Goal: Complete application form: Complete application form

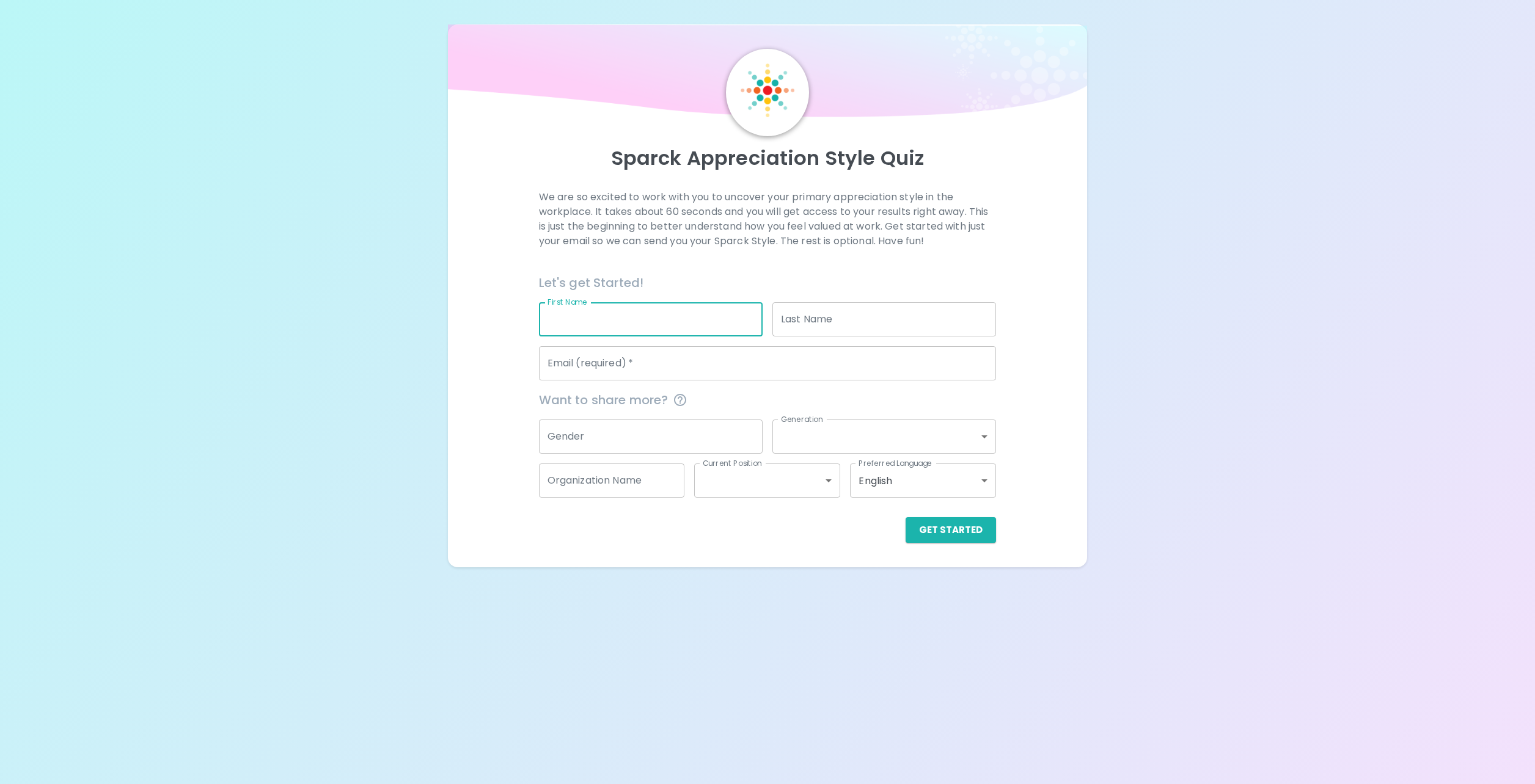
click at [606, 321] on input "First Name" at bounding box center [650, 319] width 224 height 34
type input "[PERSON_NAME]"
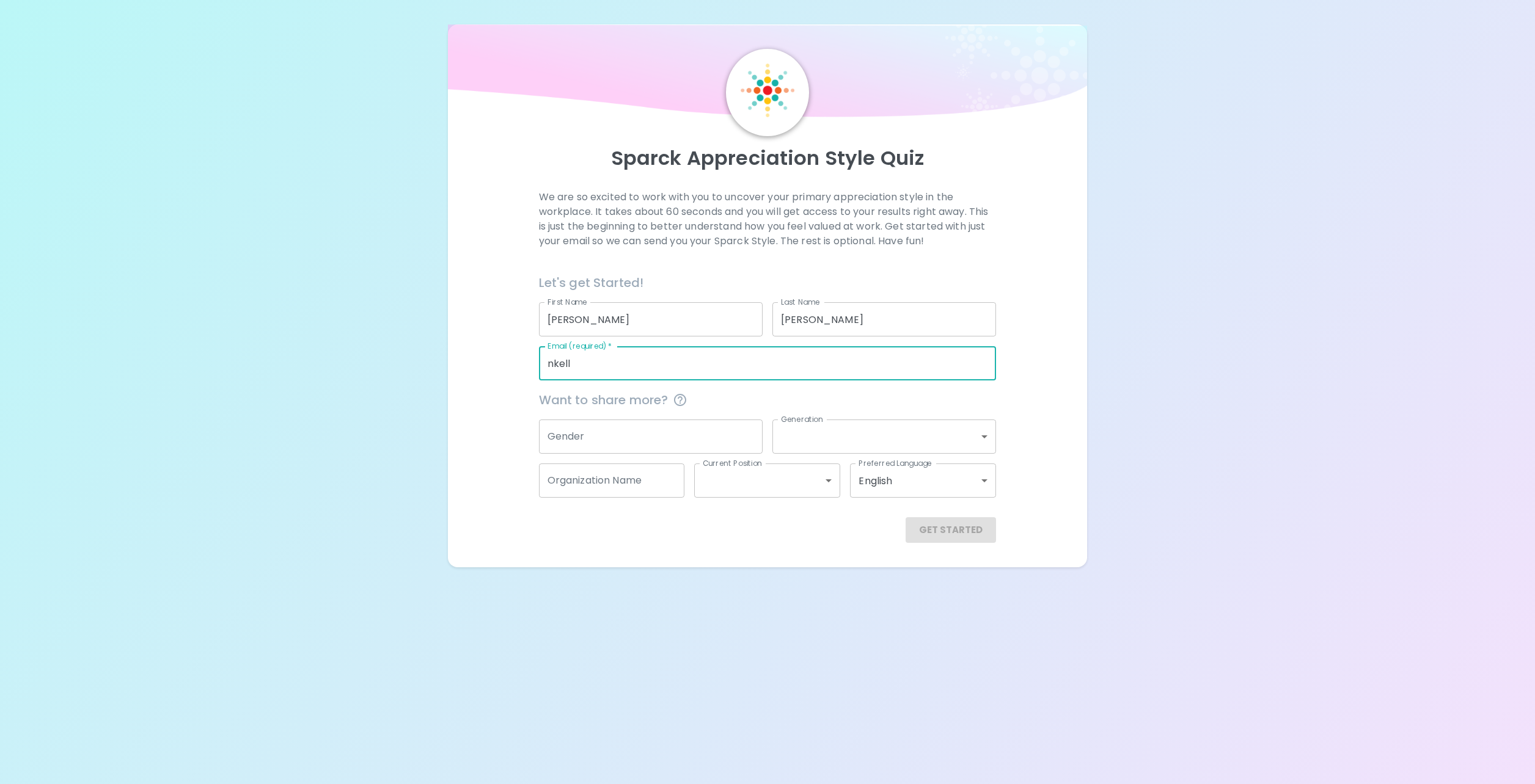
type input "[EMAIL_ADDRESS][DOMAIN_NAME]"
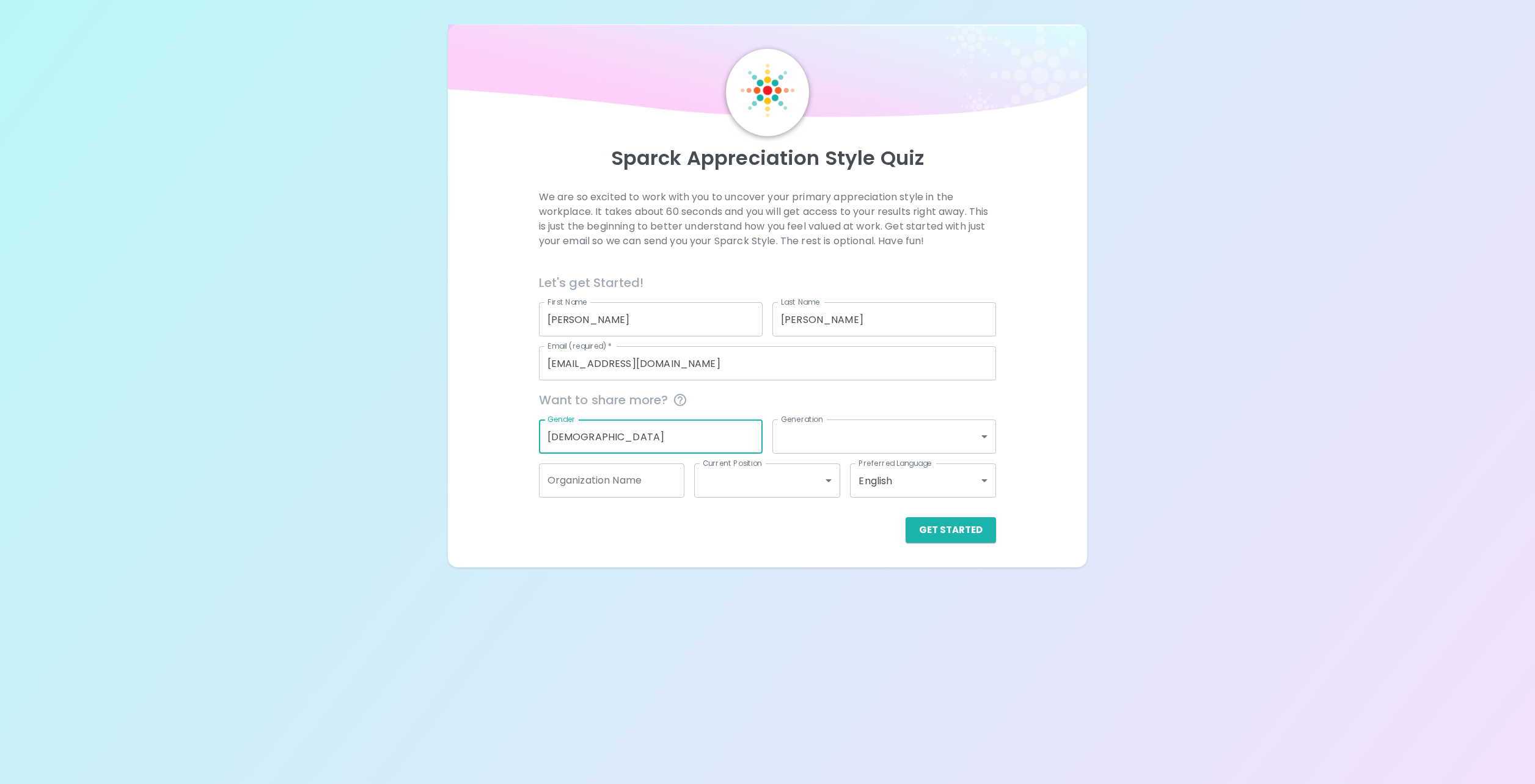
type input "[DEMOGRAPHIC_DATA]"
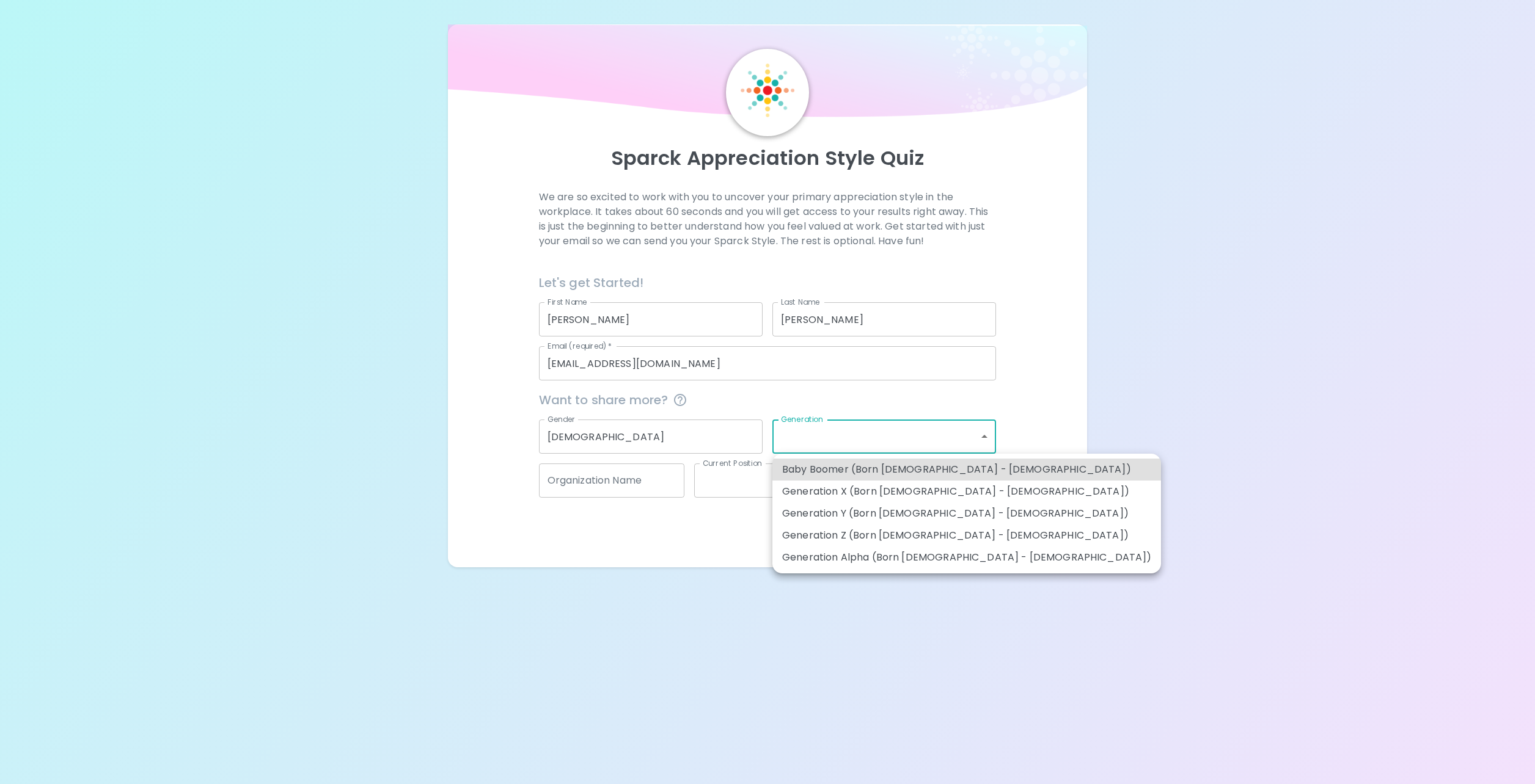
click at [977, 432] on body "Sparck Appreciation Style Quiz We are so excited to work with you to uncover yo…" at bounding box center [767, 392] width 1535 height 784
click at [902, 494] on li "Generation X (Born [DEMOGRAPHIC_DATA] - [DEMOGRAPHIC_DATA])" at bounding box center [967, 491] width 389 height 22
type input "generation_x"
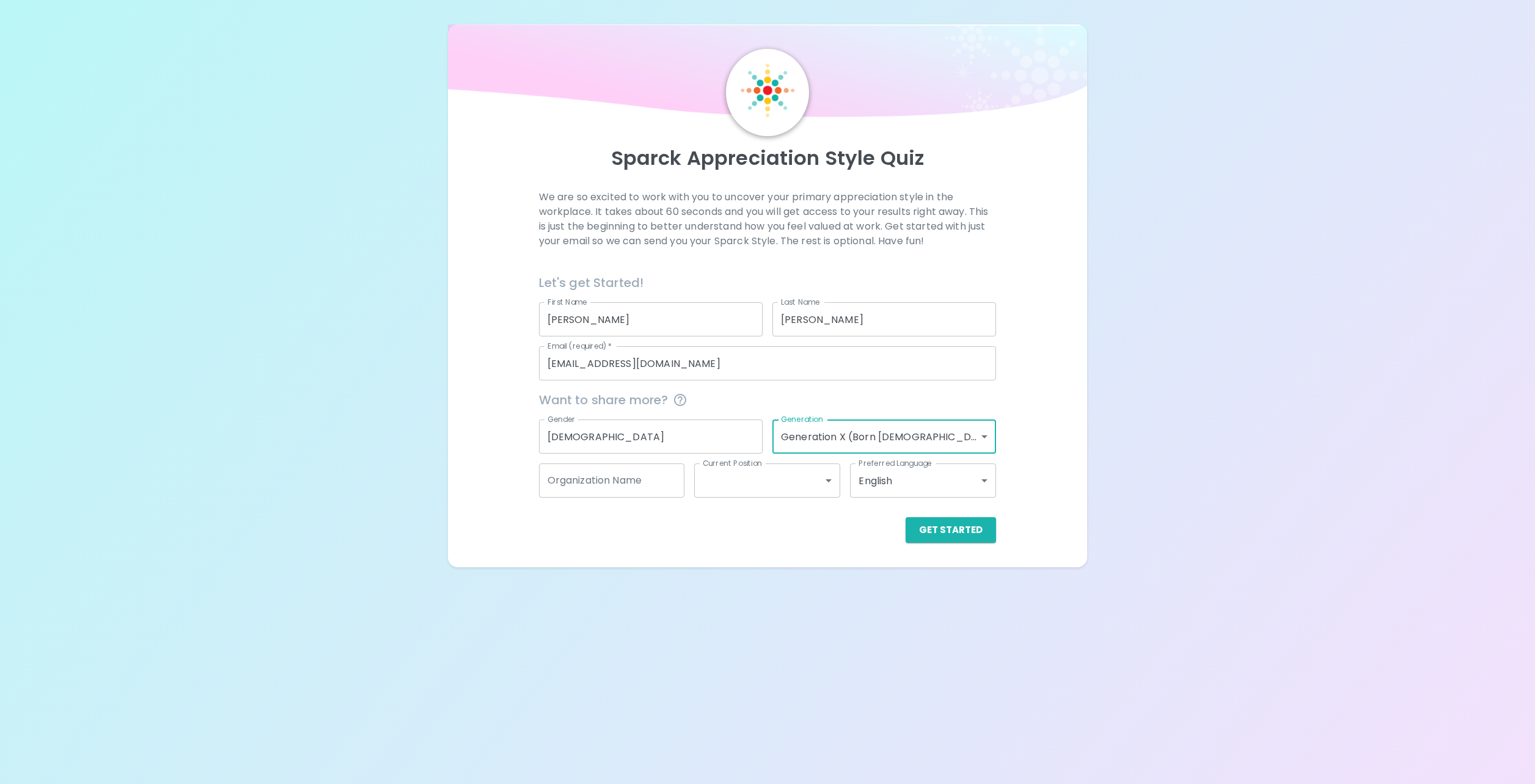
click at [986, 441] on body "Sparck Appreciation Style Quiz We are so excited to work with you to uncover yo…" at bounding box center [767, 392] width 1535 height 784
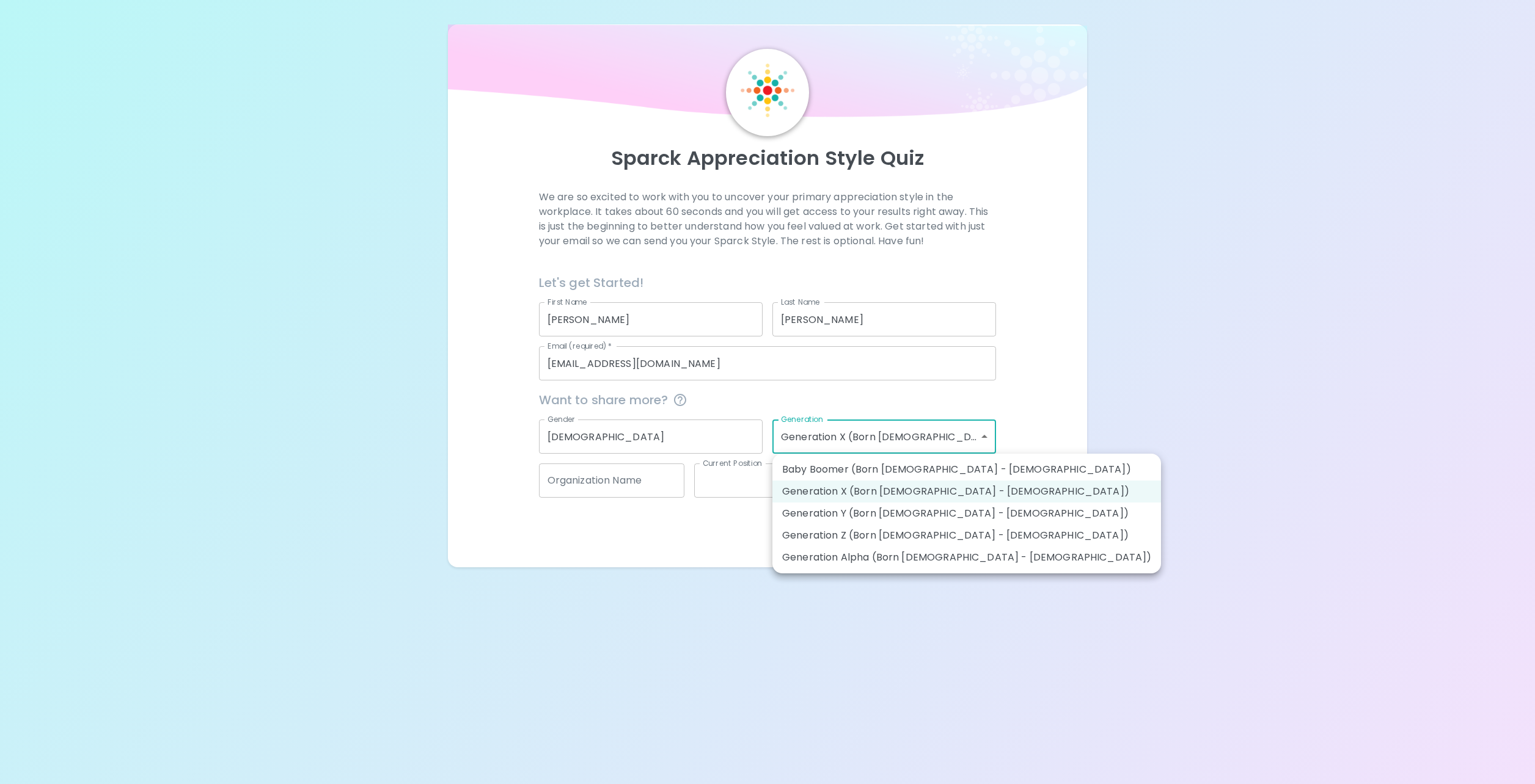
click at [506, 556] on div at bounding box center [767, 392] width 1535 height 784
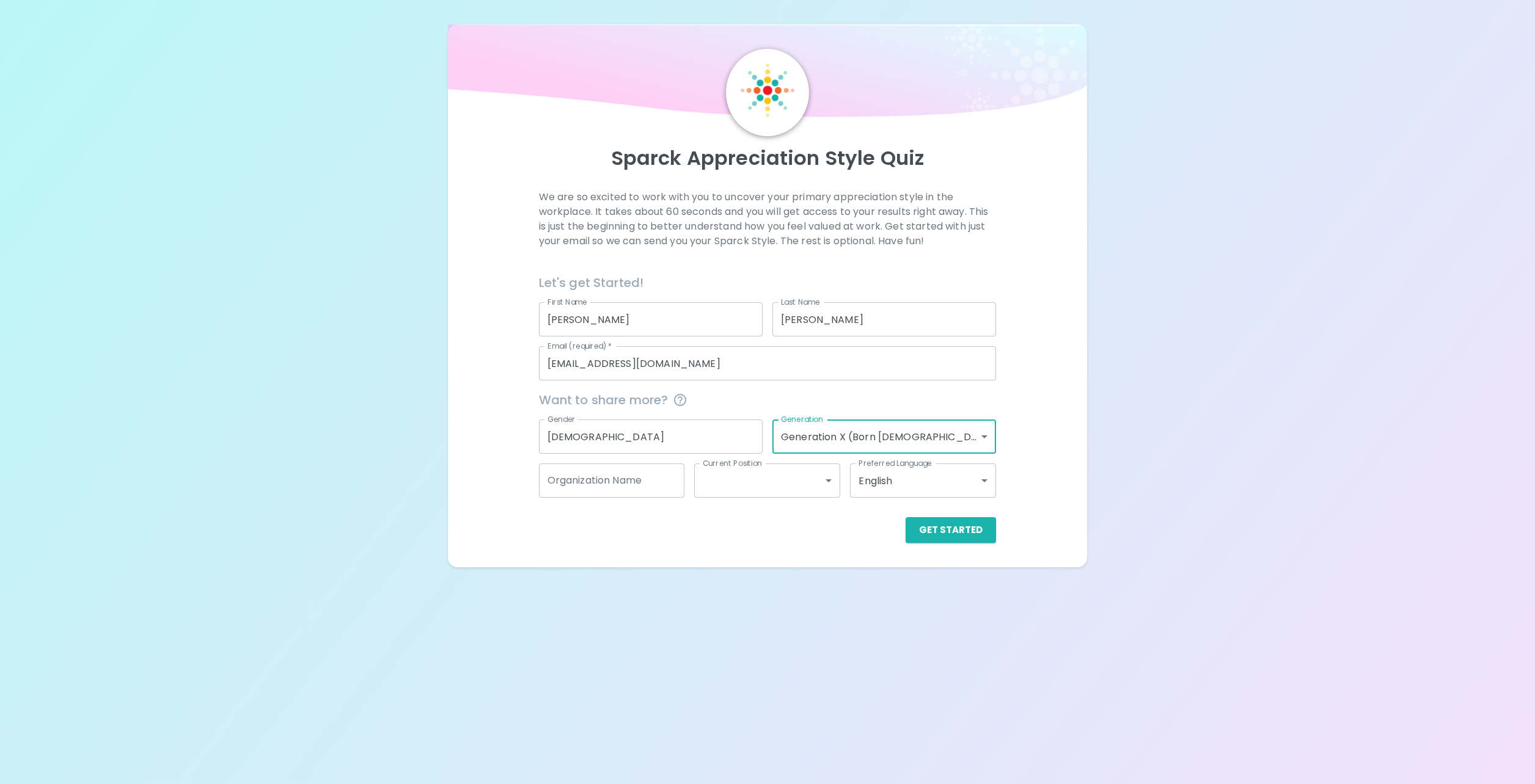
click at [818, 483] on body "Sparck Appreciation Style Quiz We are so excited to work with you to uncover yo…" at bounding box center [767, 392] width 1535 height 784
click at [884, 540] on div at bounding box center [767, 392] width 1535 height 784
click at [958, 532] on button "Get Started" at bounding box center [951, 530] width 90 height 26
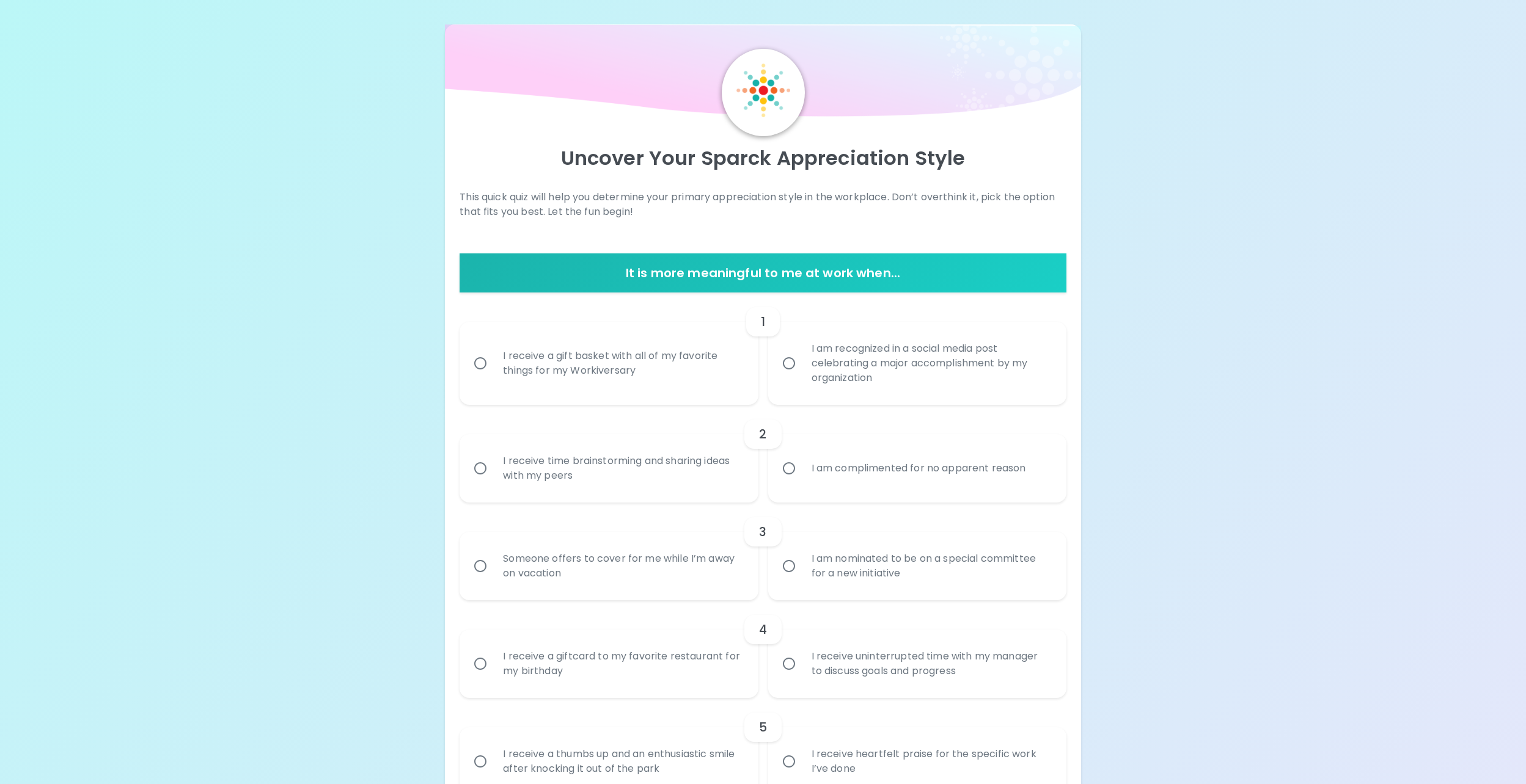
click at [790, 368] on input "I am recognized in a social media post celebrating a major accomplishment by my…" at bounding box center [789, 363] width 26 height 26
radio input "true"
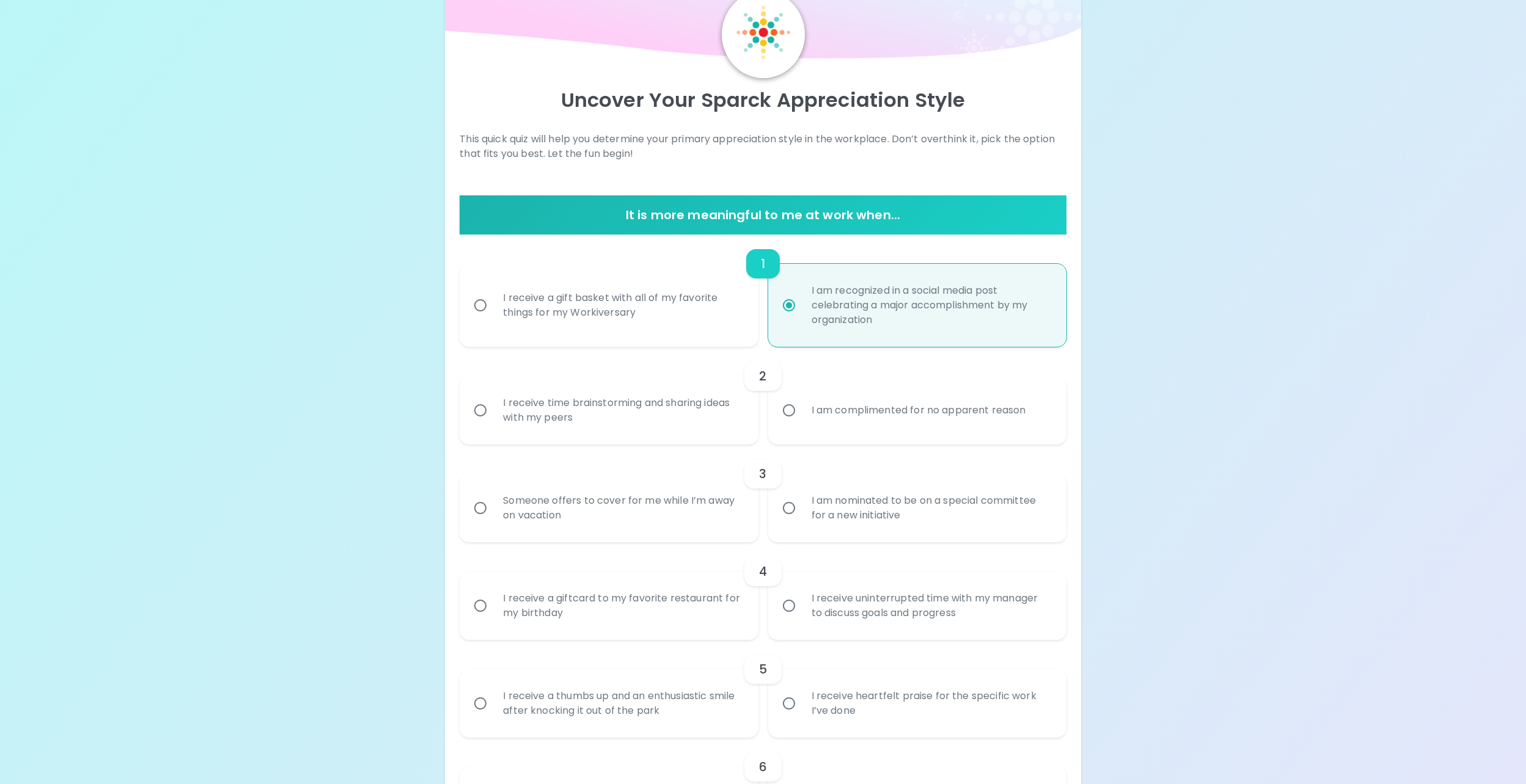
scroll to position [98, 0]
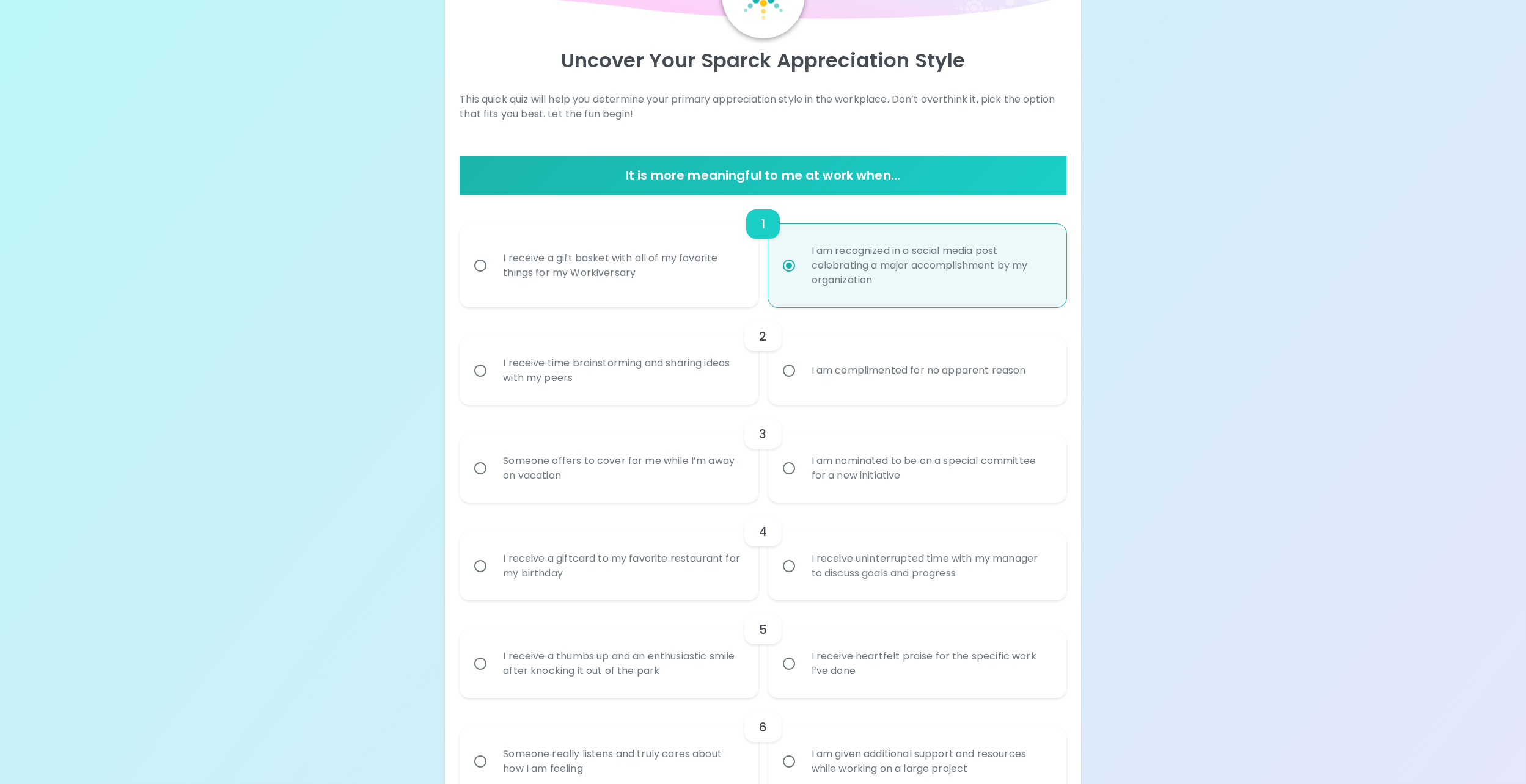
click at [788, 371] on input "I am complimented for no apparent reason" at bounding box center [789, 371] width 26 height 26
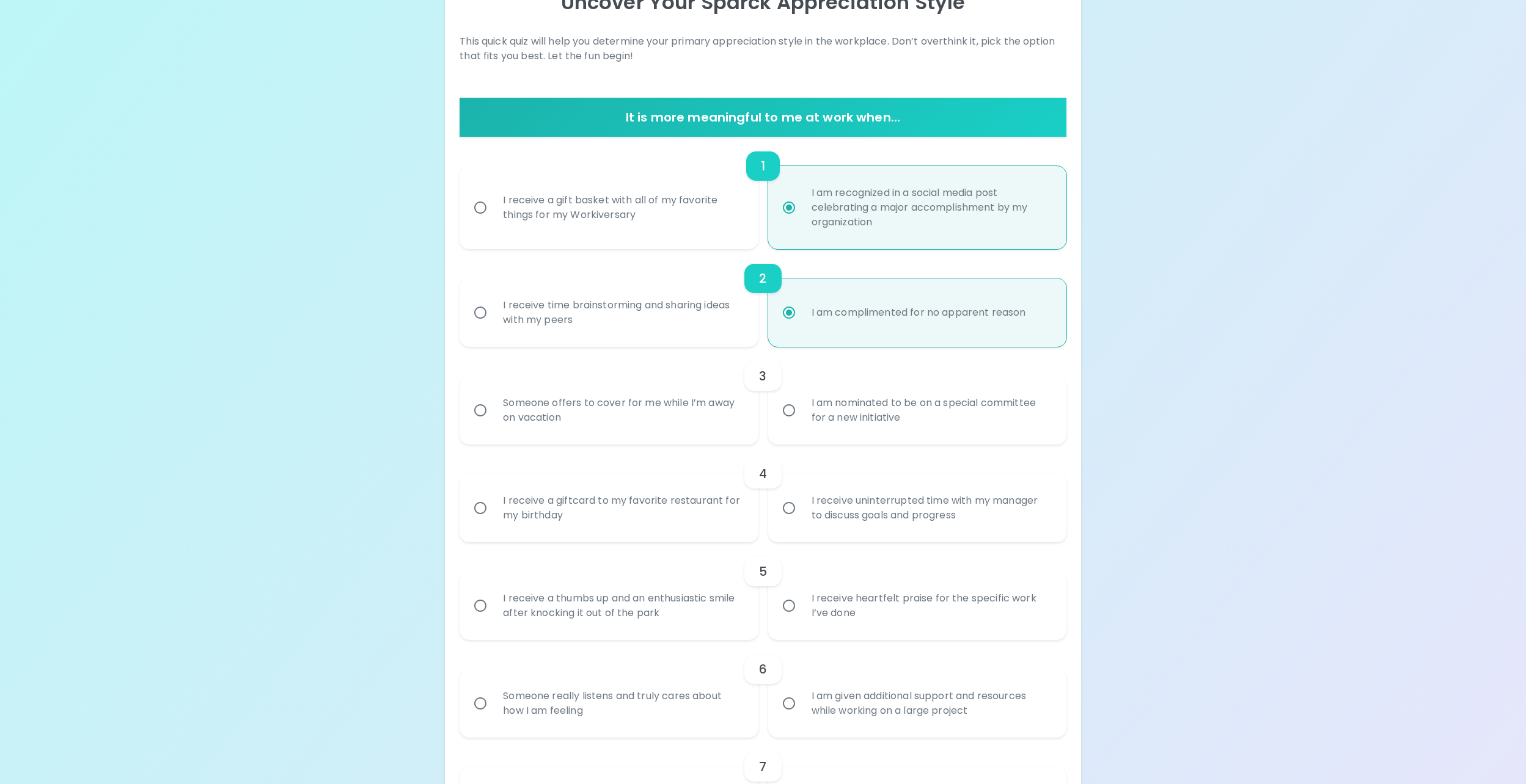
scroll to position [195, 0]
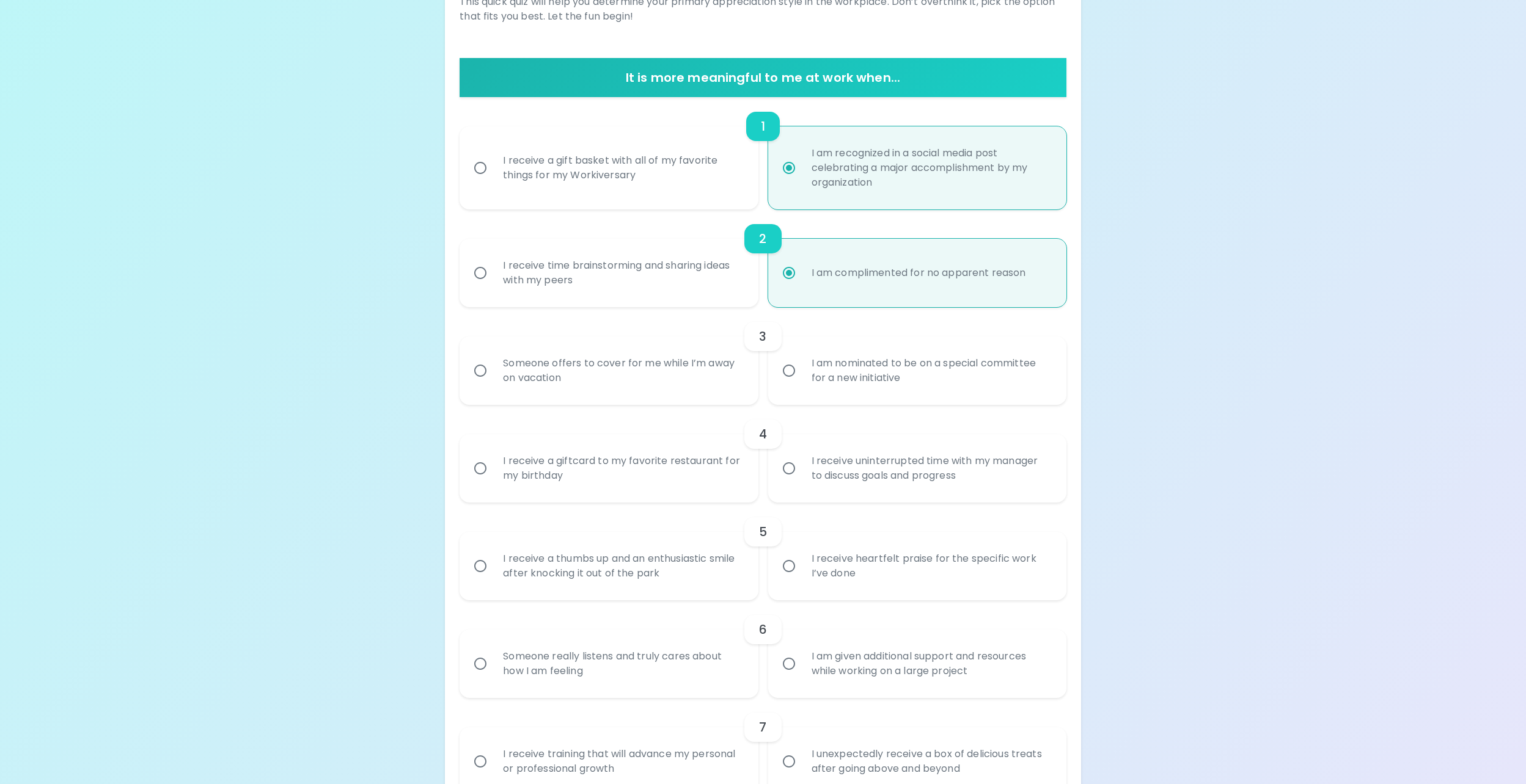
radio input "true"
click at [788, 371] on input "I am nominated to be on a special committee for a new initiative" at bounding box center [789, 371] width 26 height 26
radio input "false"
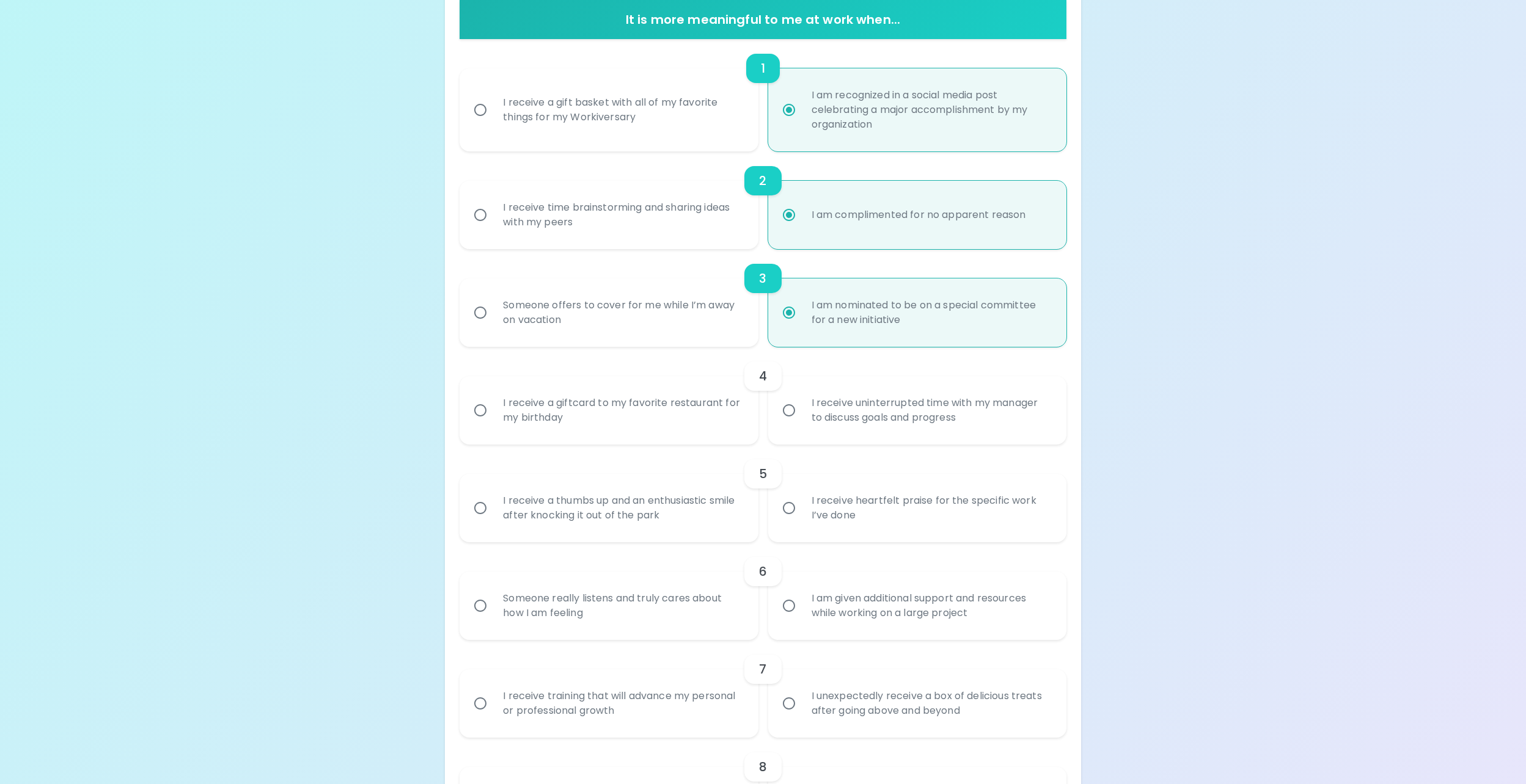
scroll to position [293, 0]
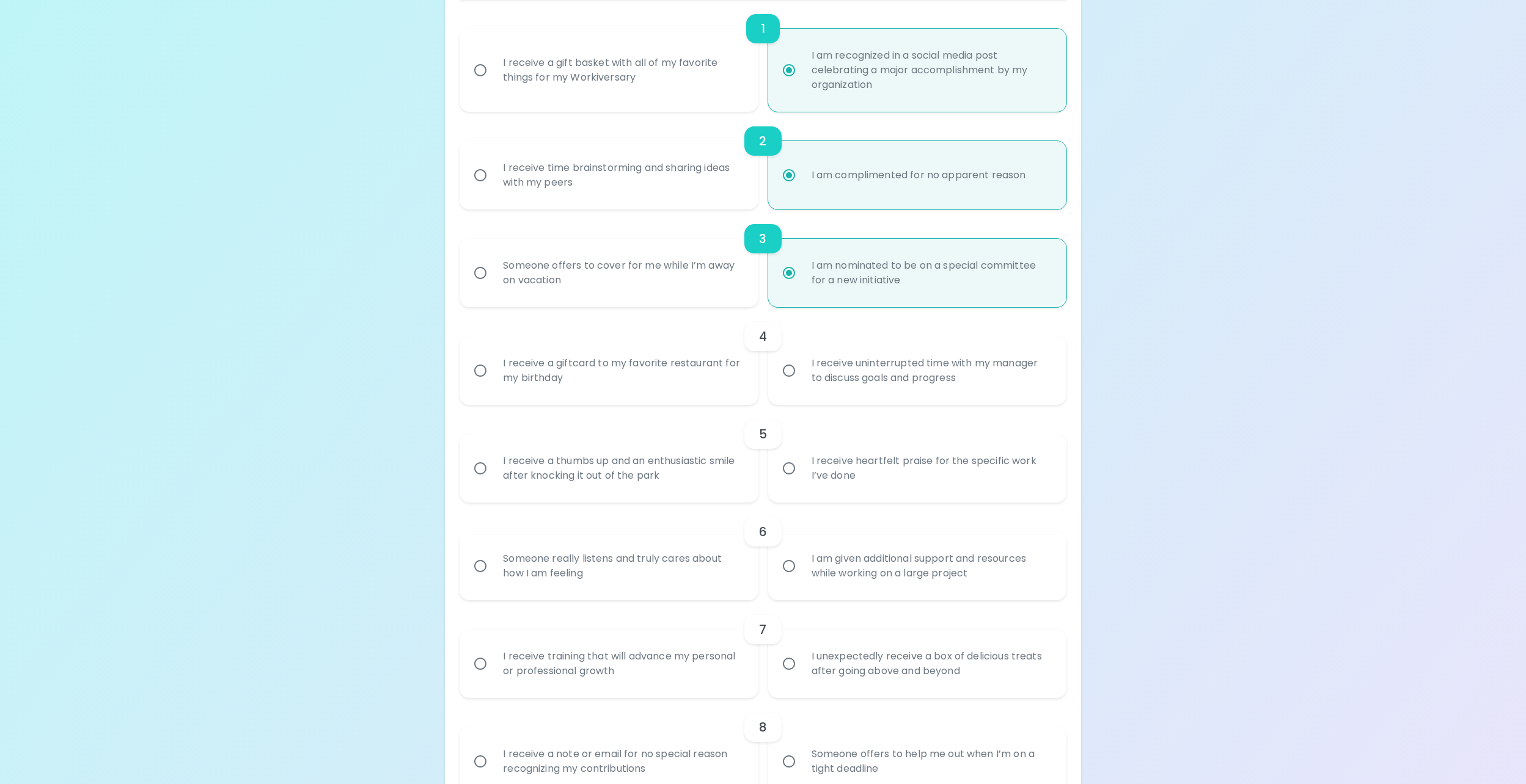
radio input "true"
click at [479, 379] on input "I receive a giftcard to my favorite restaurant for my birthday" at bounding box center [480, 371] width 26 height 26
radio input "false"
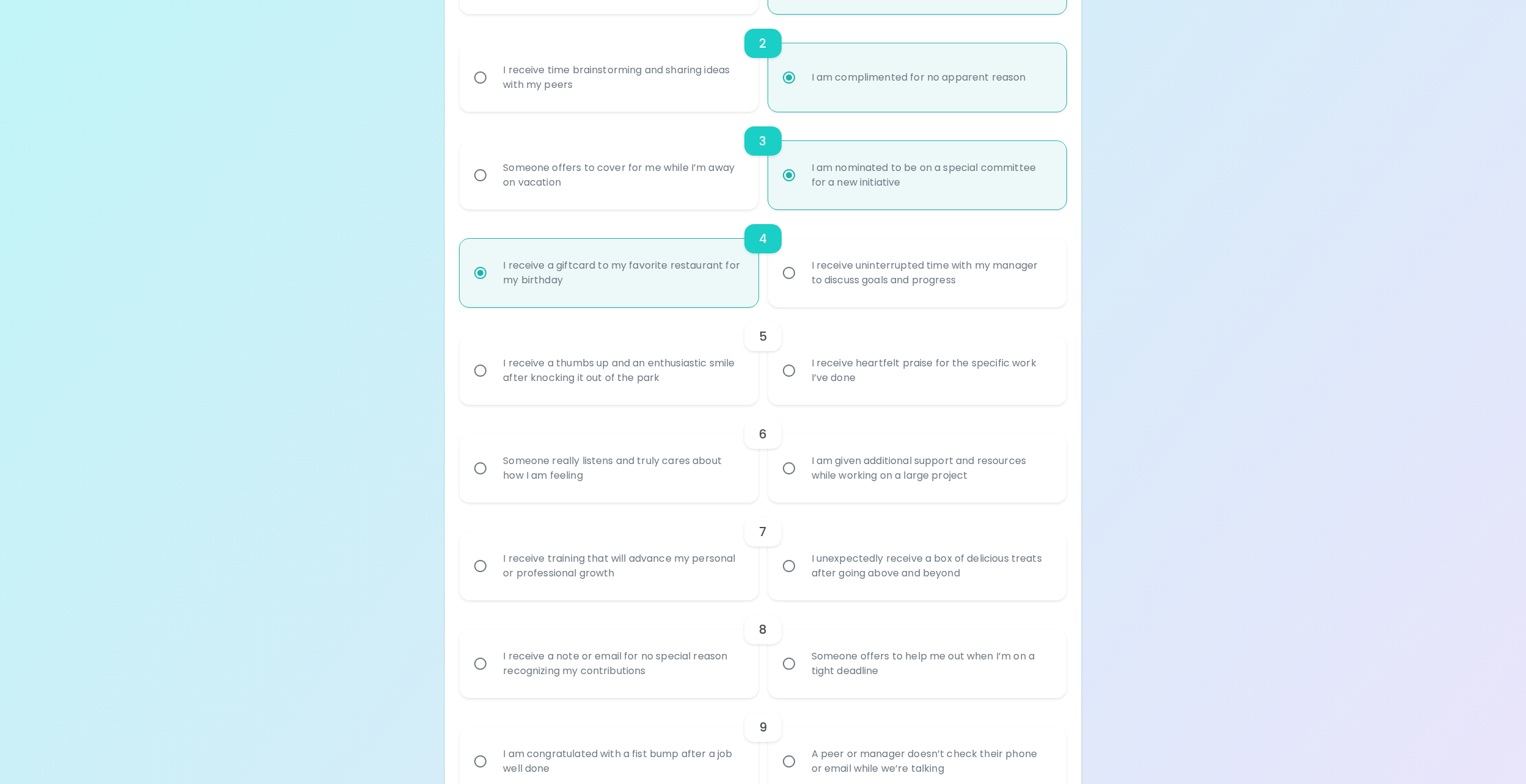
radio input "true"
click at [785, 375] on input "I receive heartfelt praise for the specific work I’ve done" at bounding box center [789, 371] width 26 height 26
radio input "false"
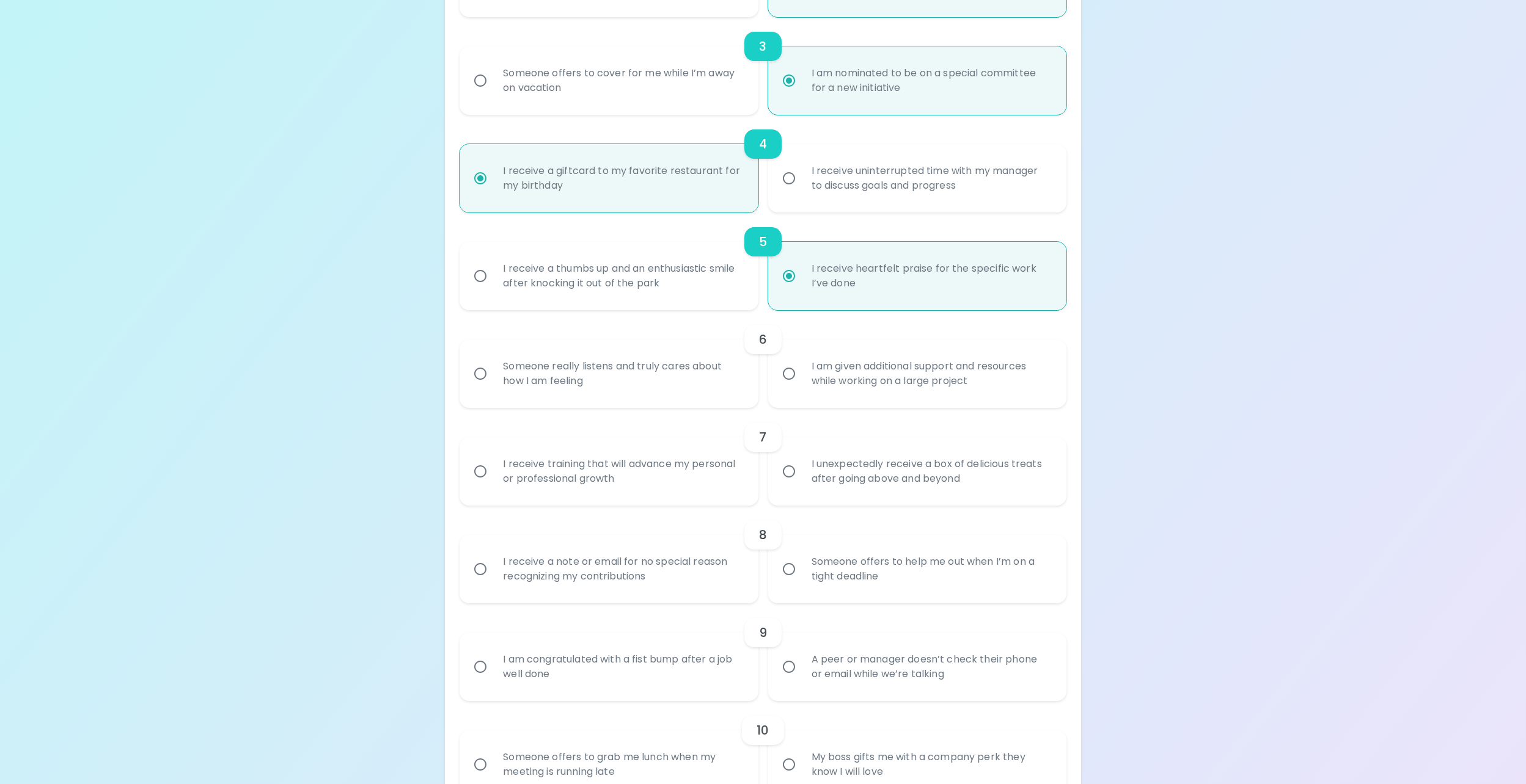
scroll to position [489, 0]
radio input "true"
click at [480, 371] on input "Someone really listens and truly cares about how I am feeling" at bounding box center [480, 371] width 26 height 26
radio input "false"
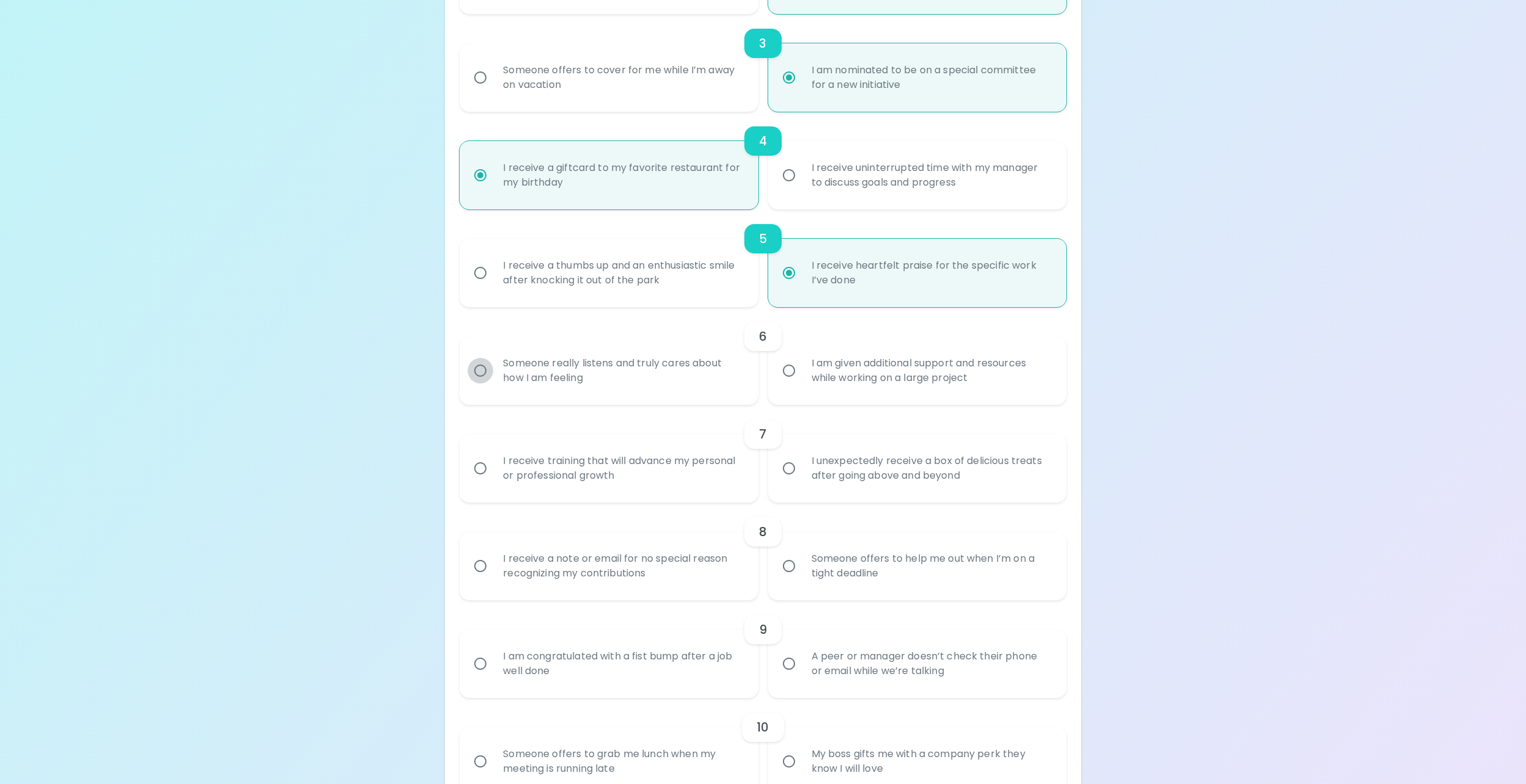
radio input "false"
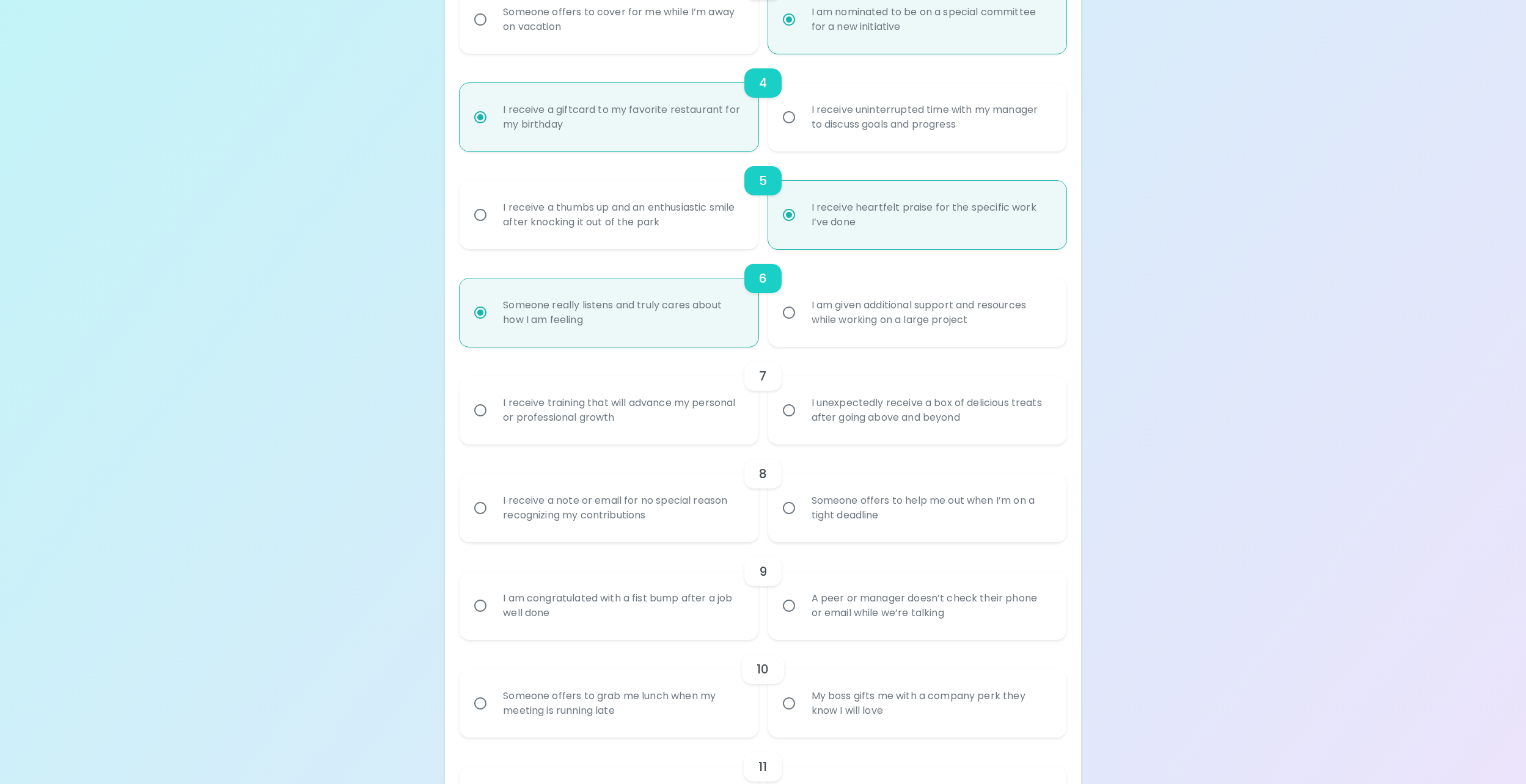
scroll to position [586, 0]
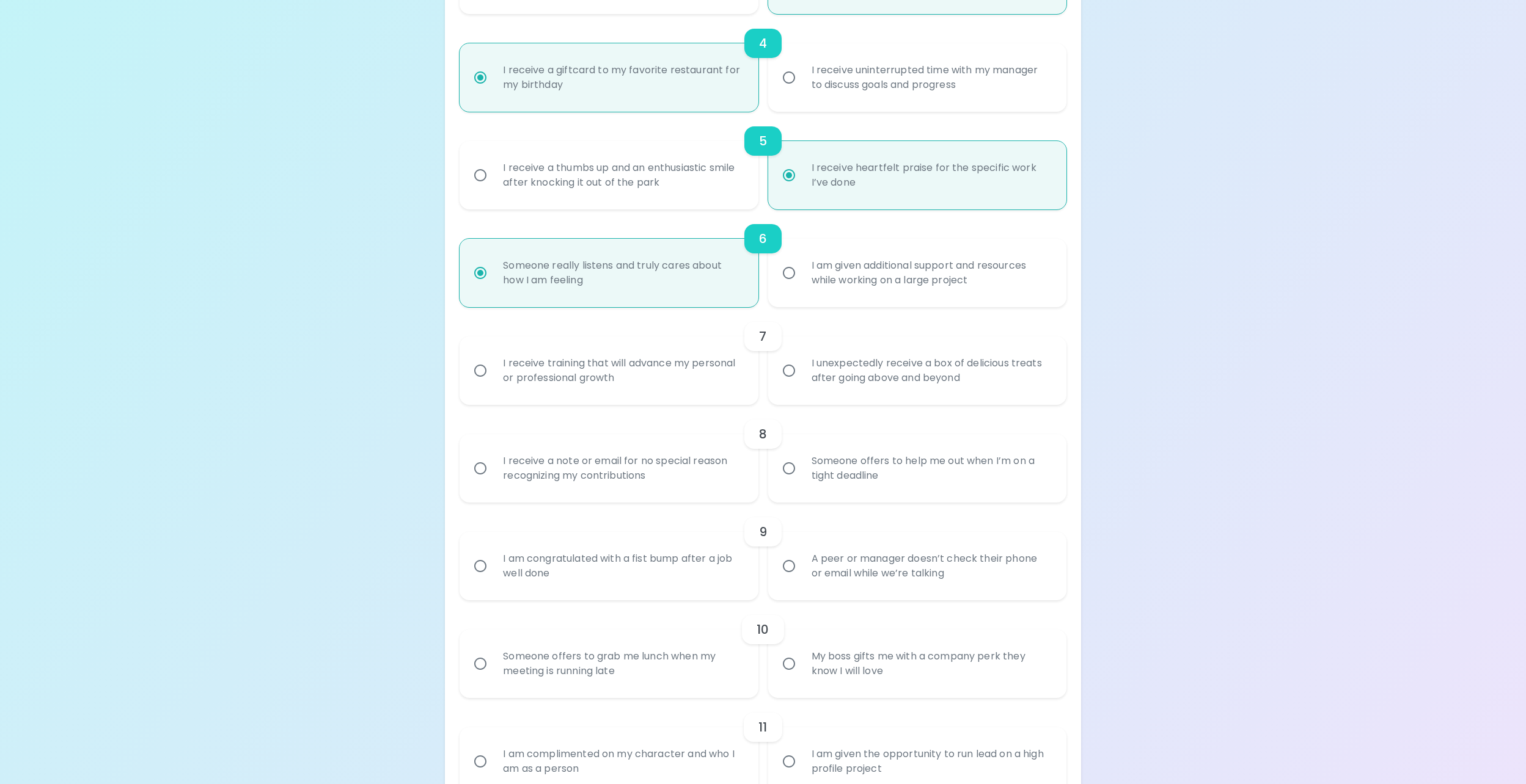
radio input "true"
click at [789, 370] on input "I unexpectedly receive a box of delicious treats after going above and beyond" at bounding box center [789, 371] width 26 height 26
radio input "false"
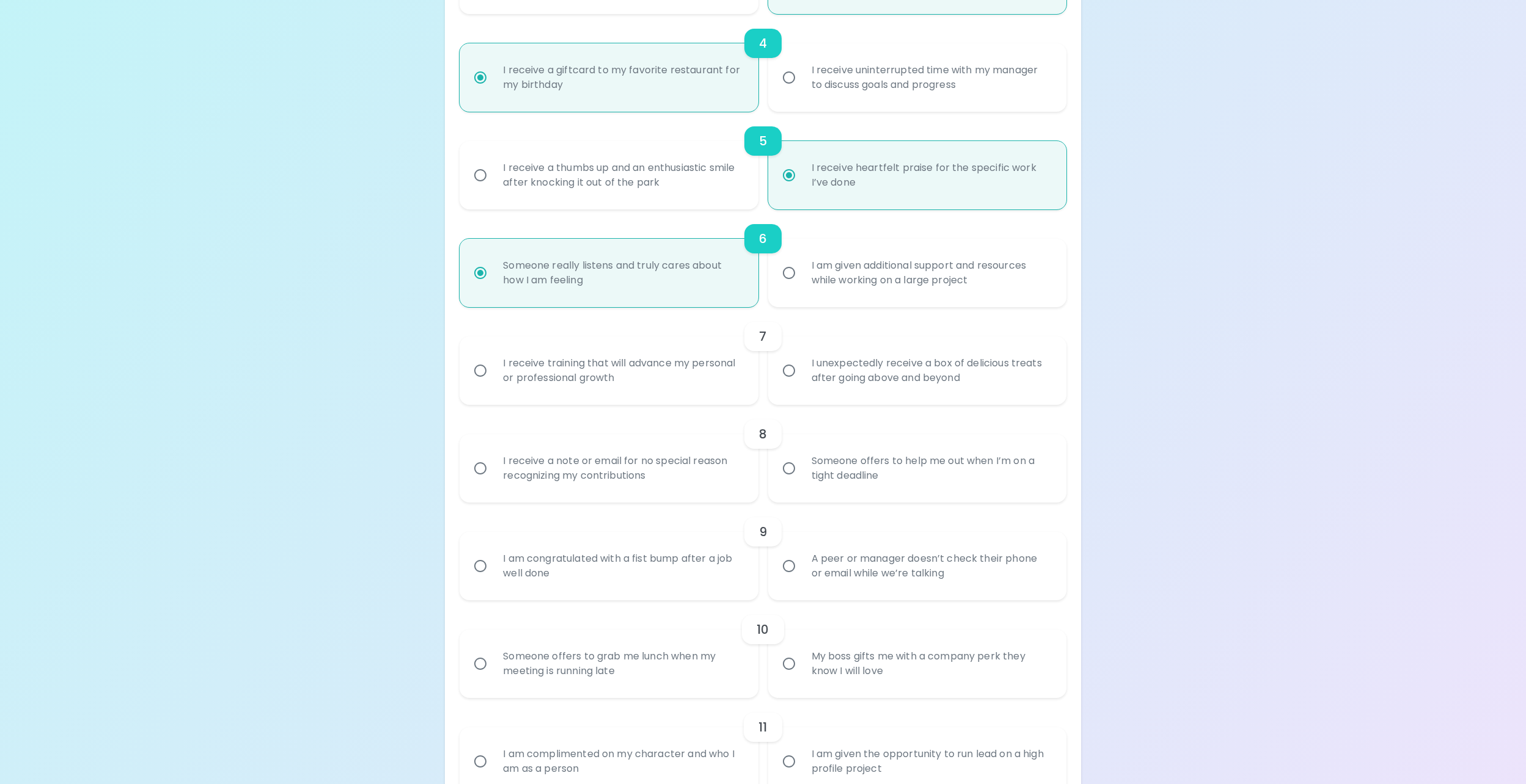
radio input "false"
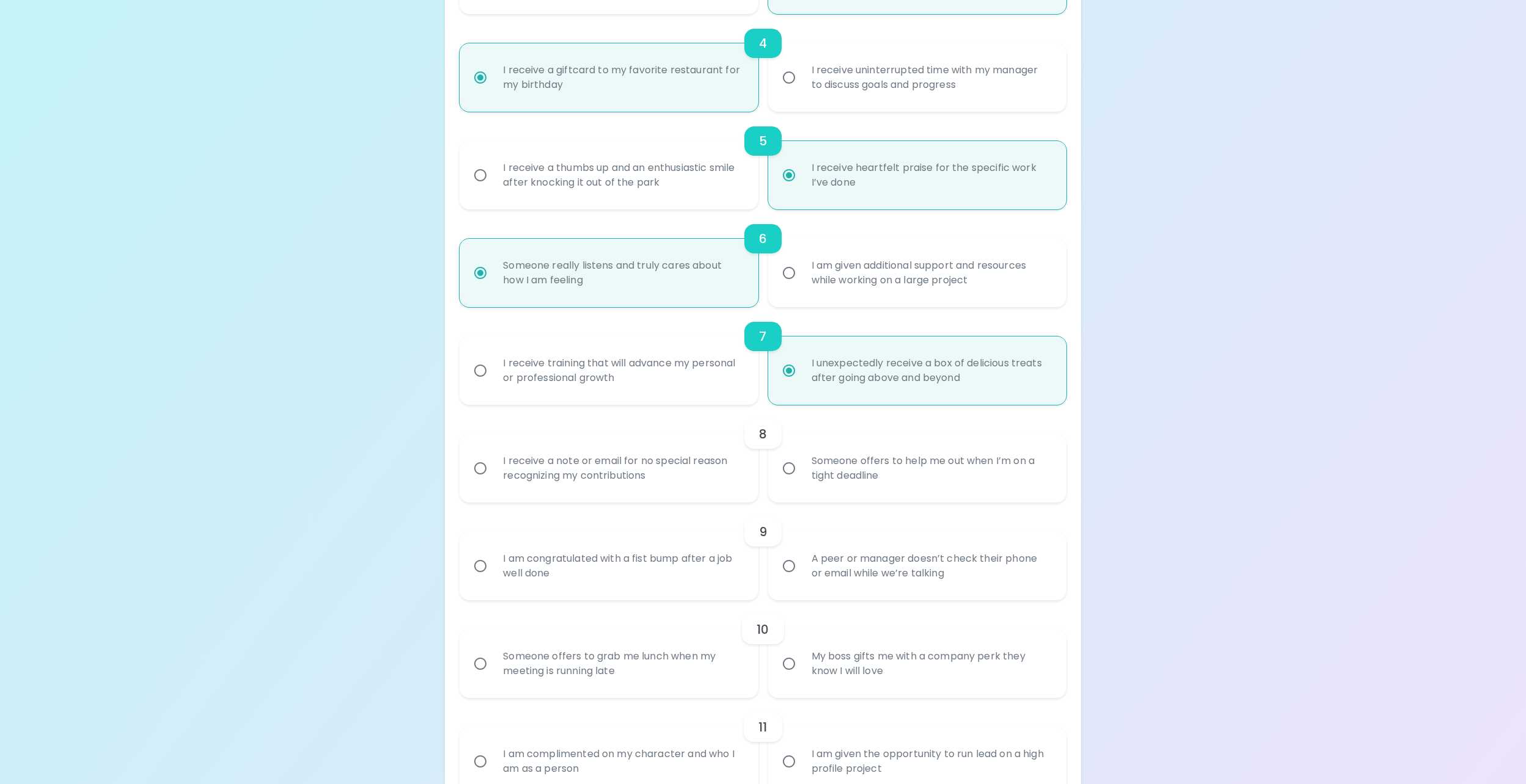
scroll to position [684, 0]
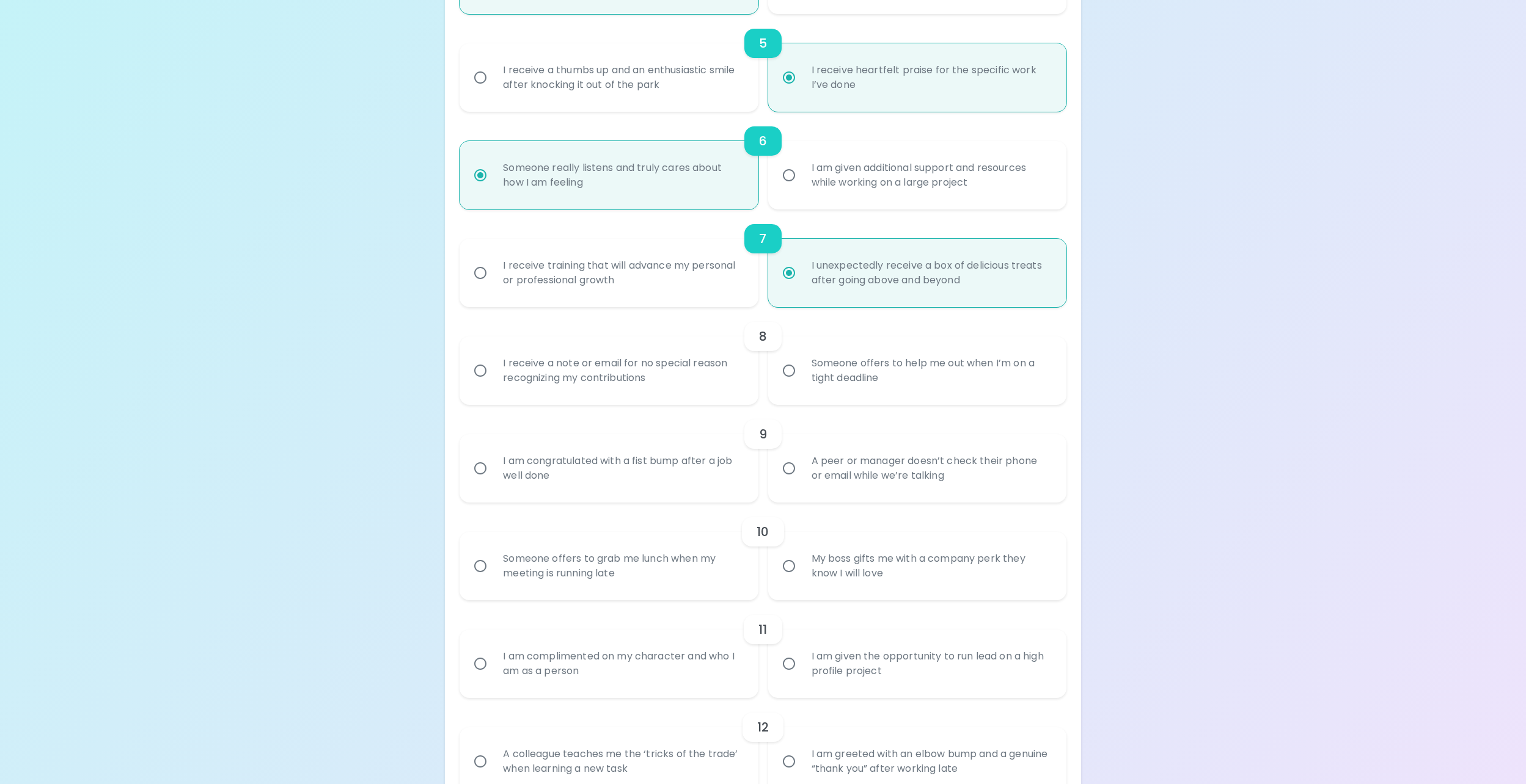
radio input "true"
click at [564, 374] on div "I receive a note or email for no special reason recognizing my contributions" at bounding box center [622, 371] width 258 height 59
click at [493, 374] on input "I receive a note or email for no special reason recognizing my contributions" at bounding box center [480, 371] width 26 height 26
radio input "false"
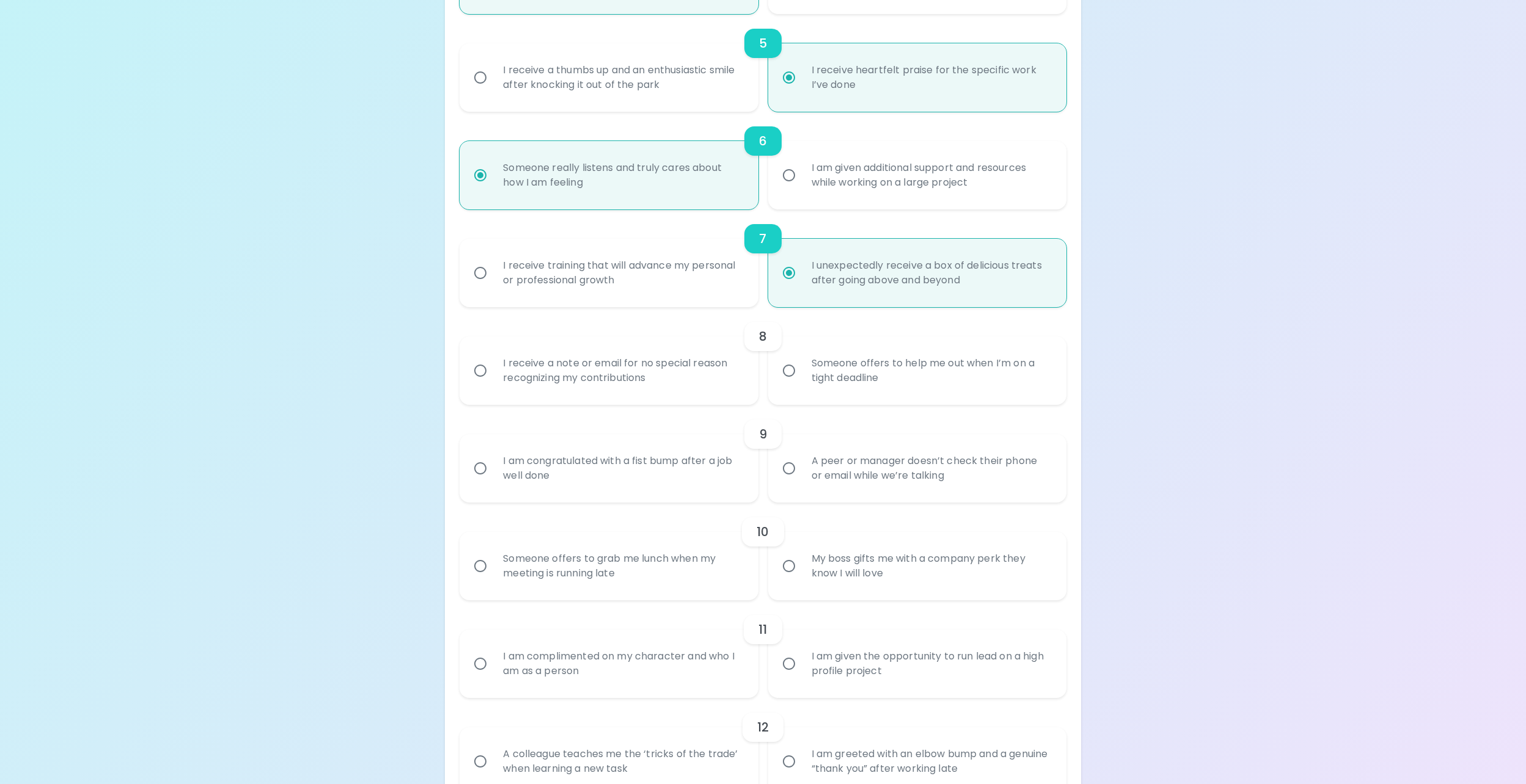
radio input "false"
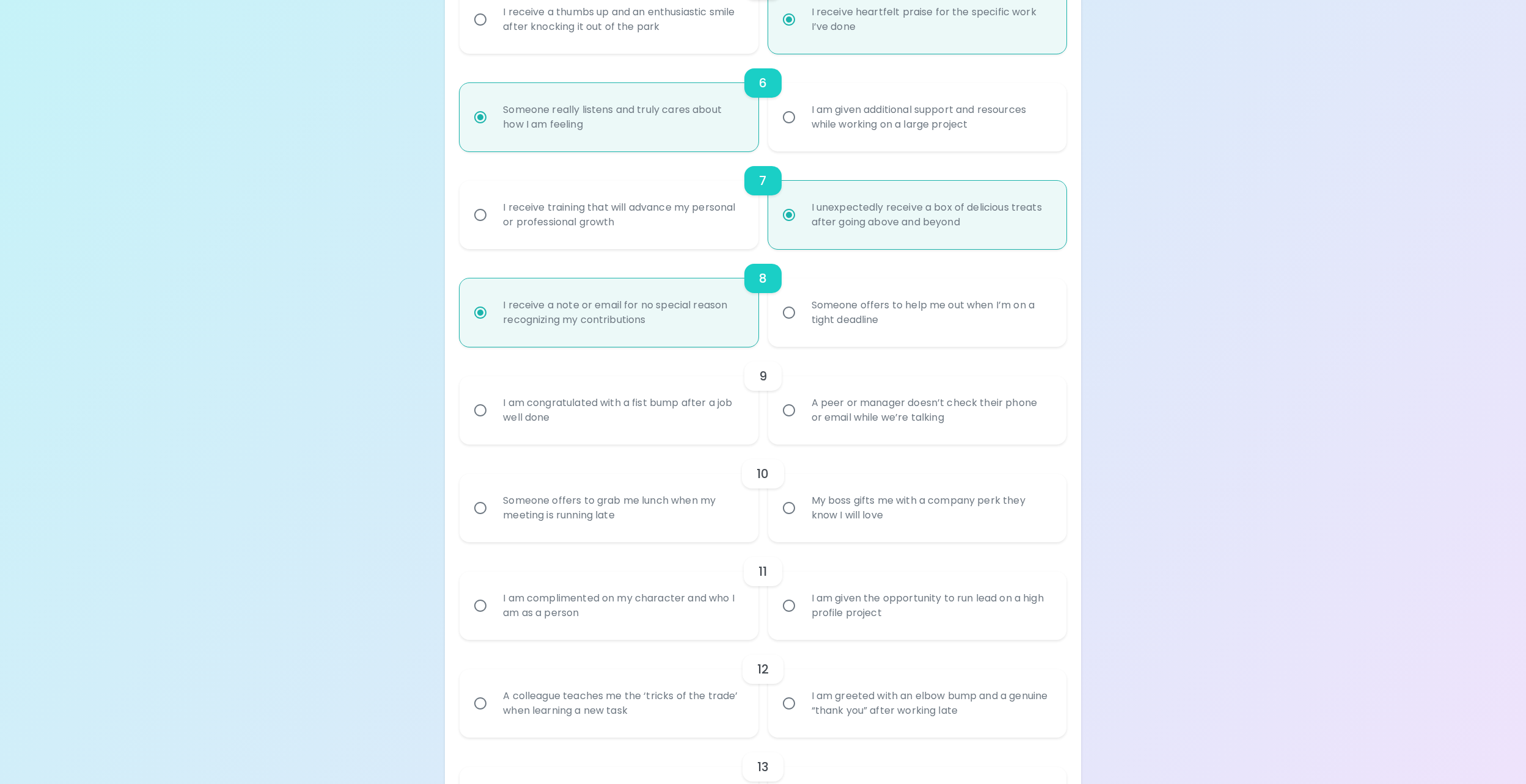
scroll to position [782, 0]
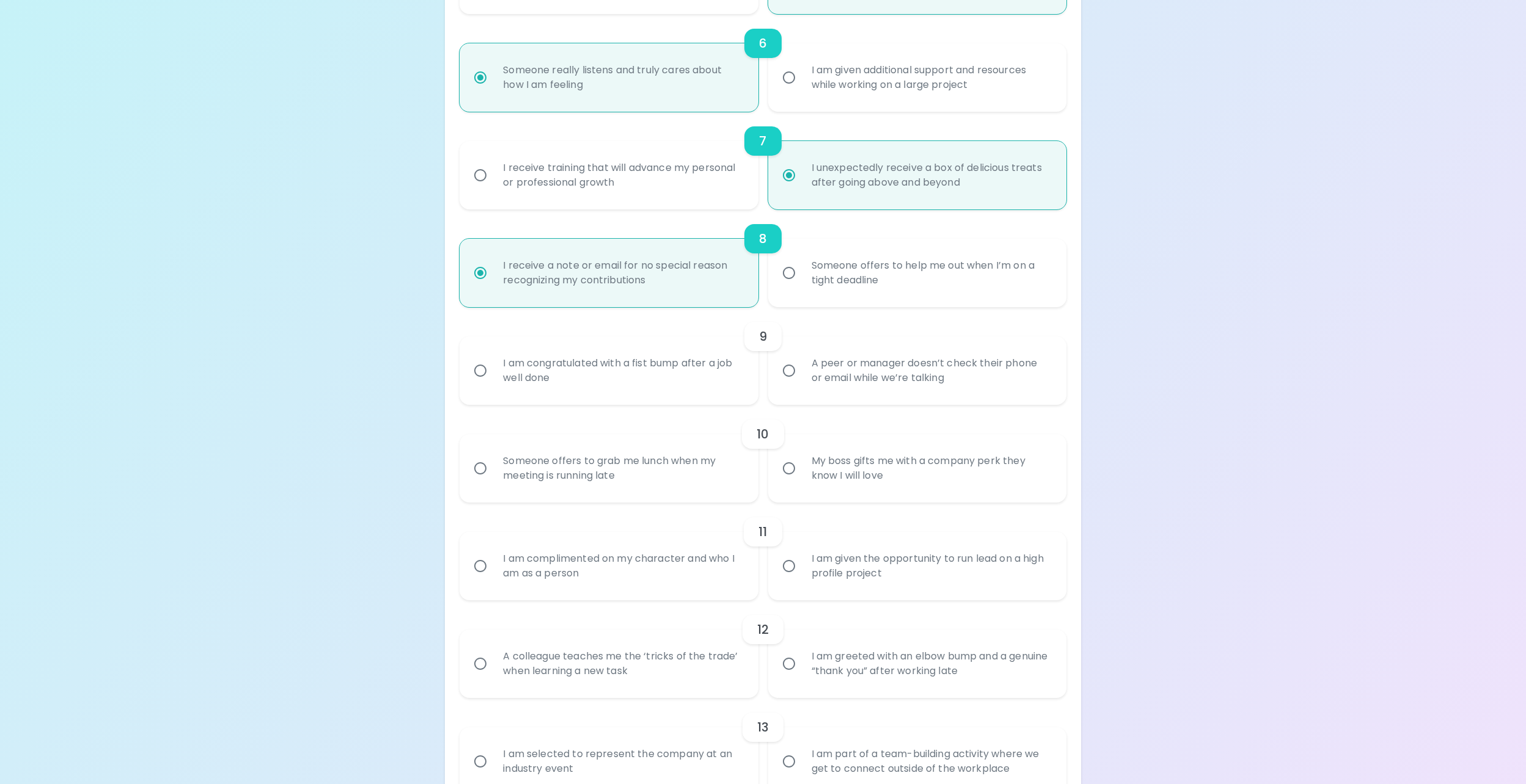
radio input "true"
click at [564, 374] on div "I am congratulated with a fist bump after a job well done" at bounding box center [622, 371] width 258 height 59
click at [493, 374] on input "I am congratulated with a fist bump after a job well done" at bounding box center [480, 371] width 26 height 26
radio input "false"
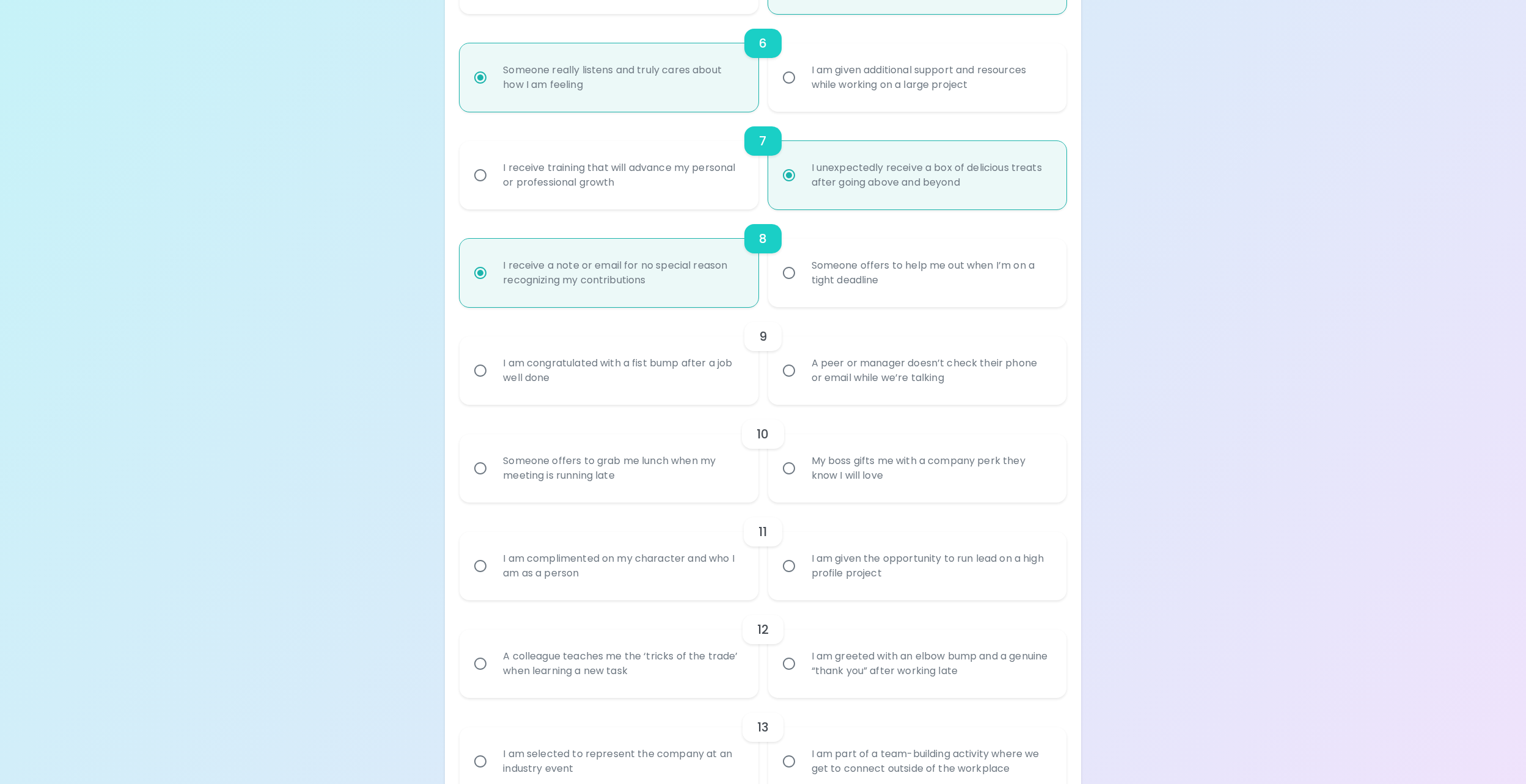
radio input "false"
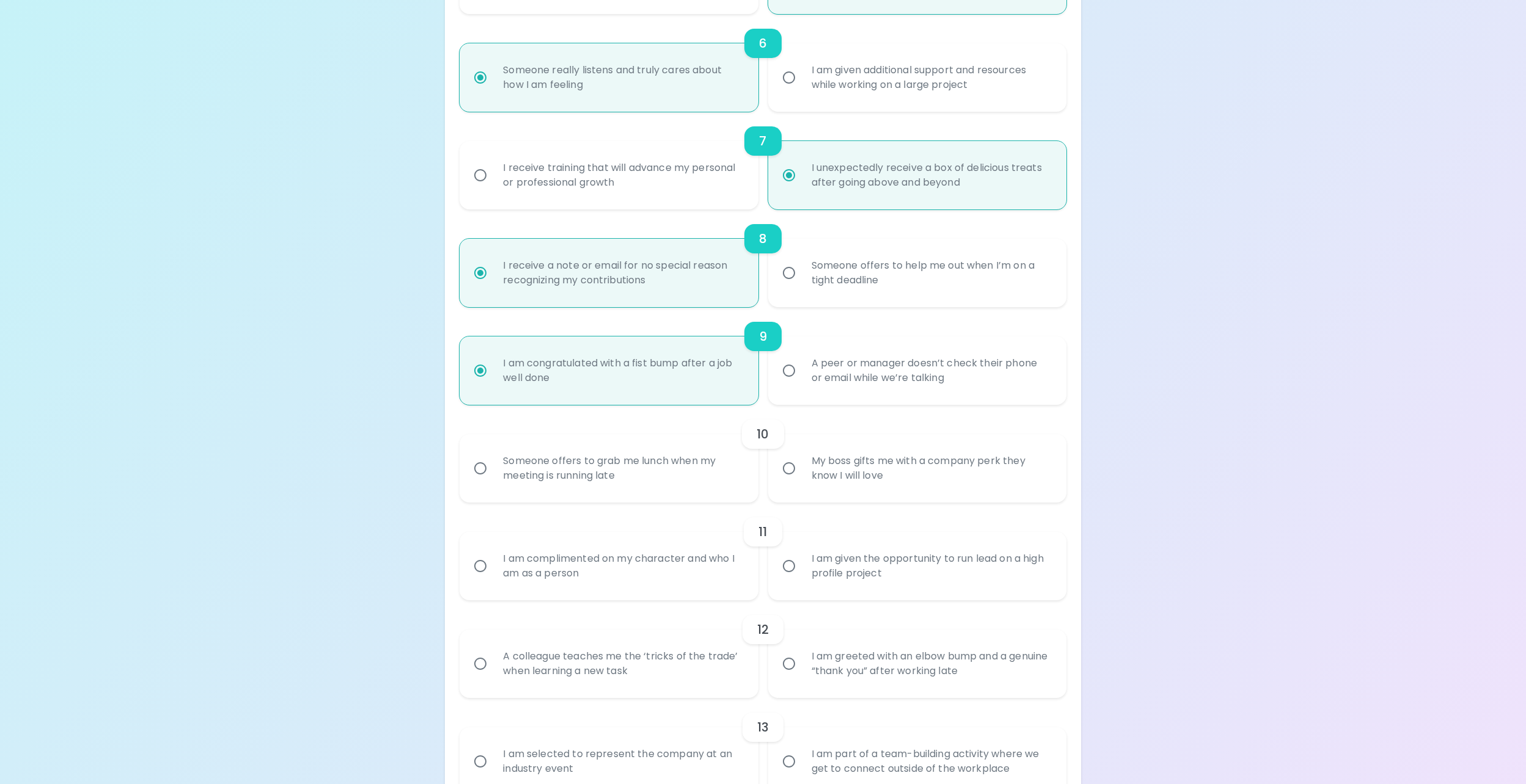
scroll to position [880, 0]
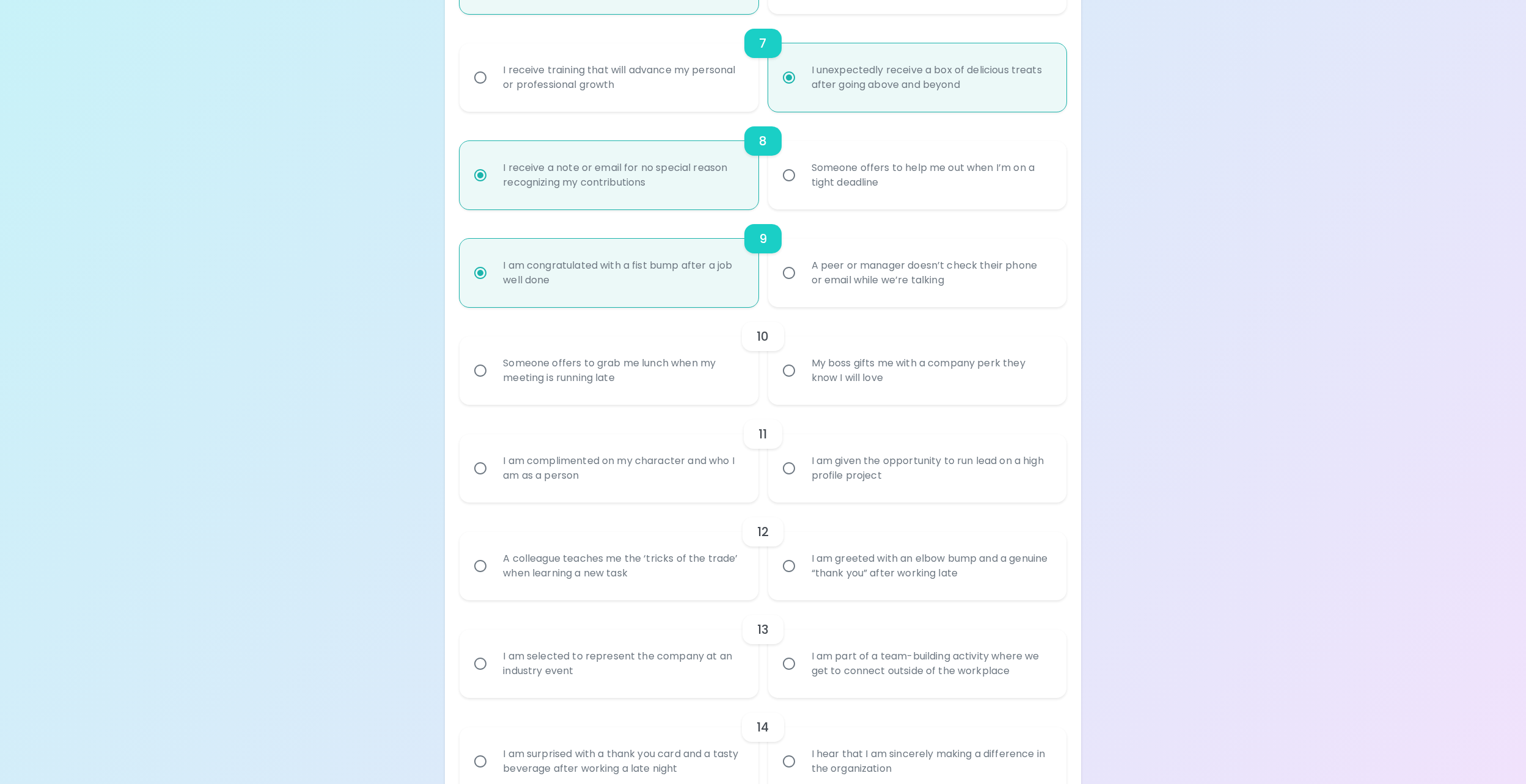
radio input "true"
click at [788, 370] on input "My boss gifts me with a company perk they know I will love" at bounding box center [789, 371] width 26 height 26
radio input "false"
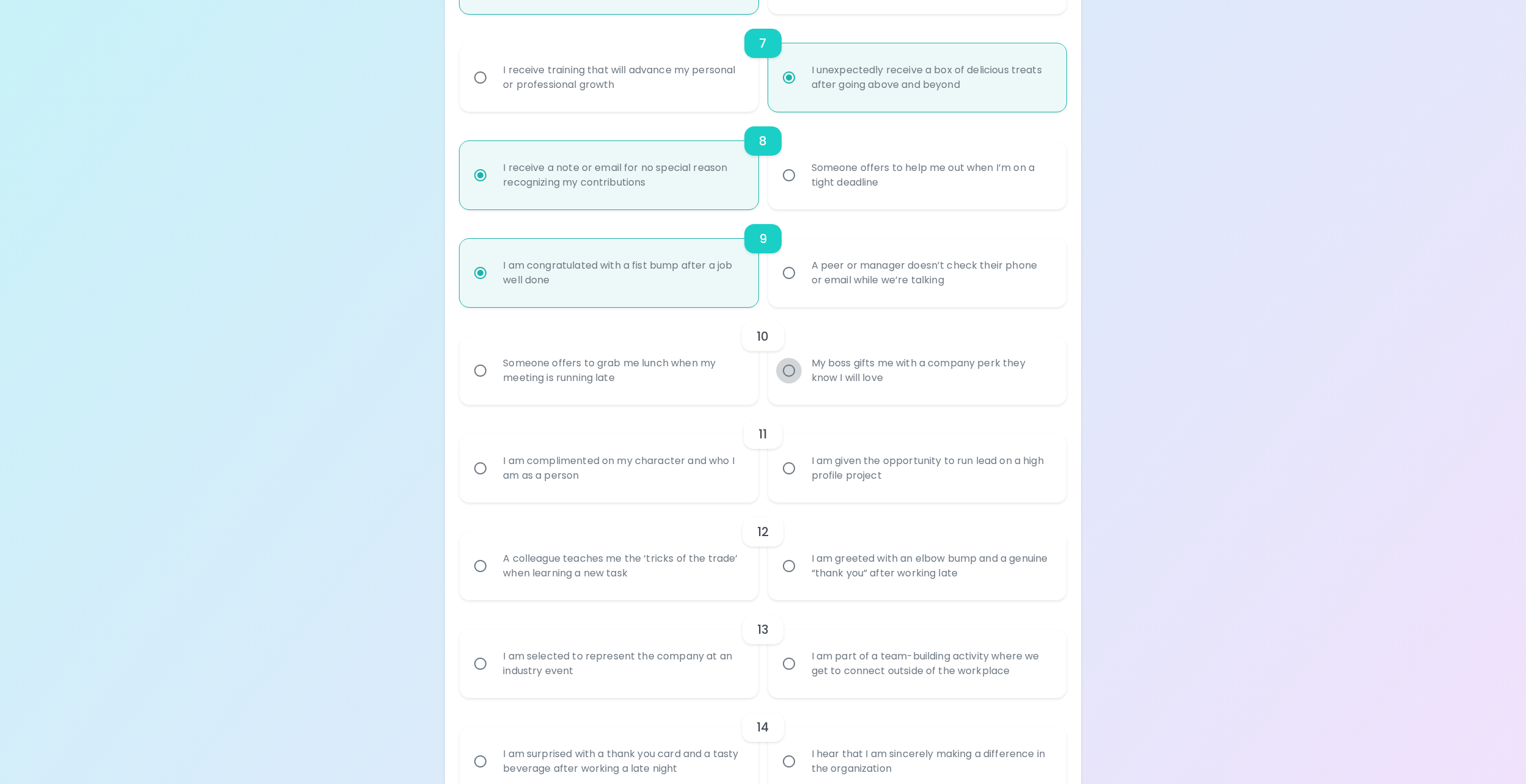
radio input "false"
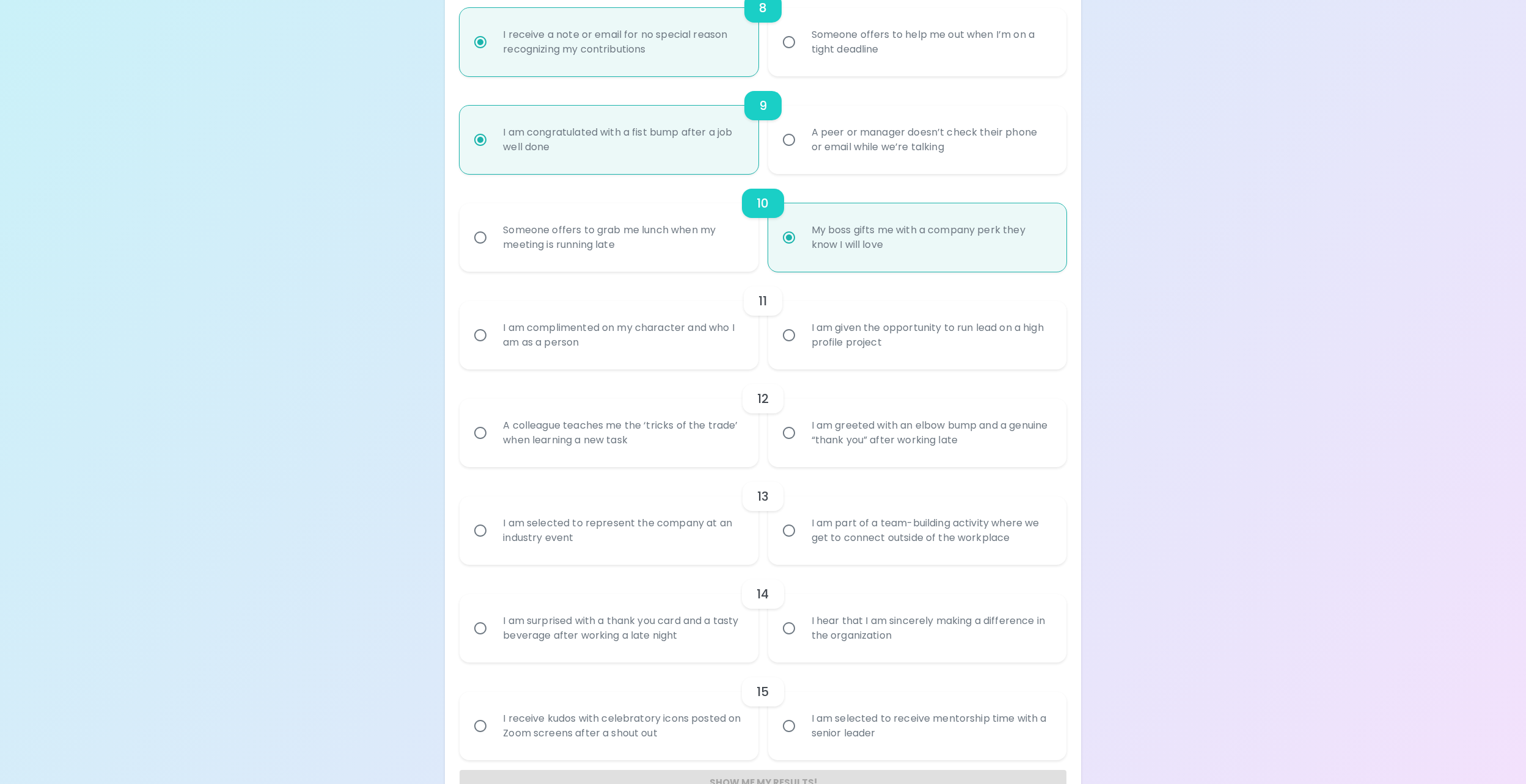
scroll to position [1048, 0]
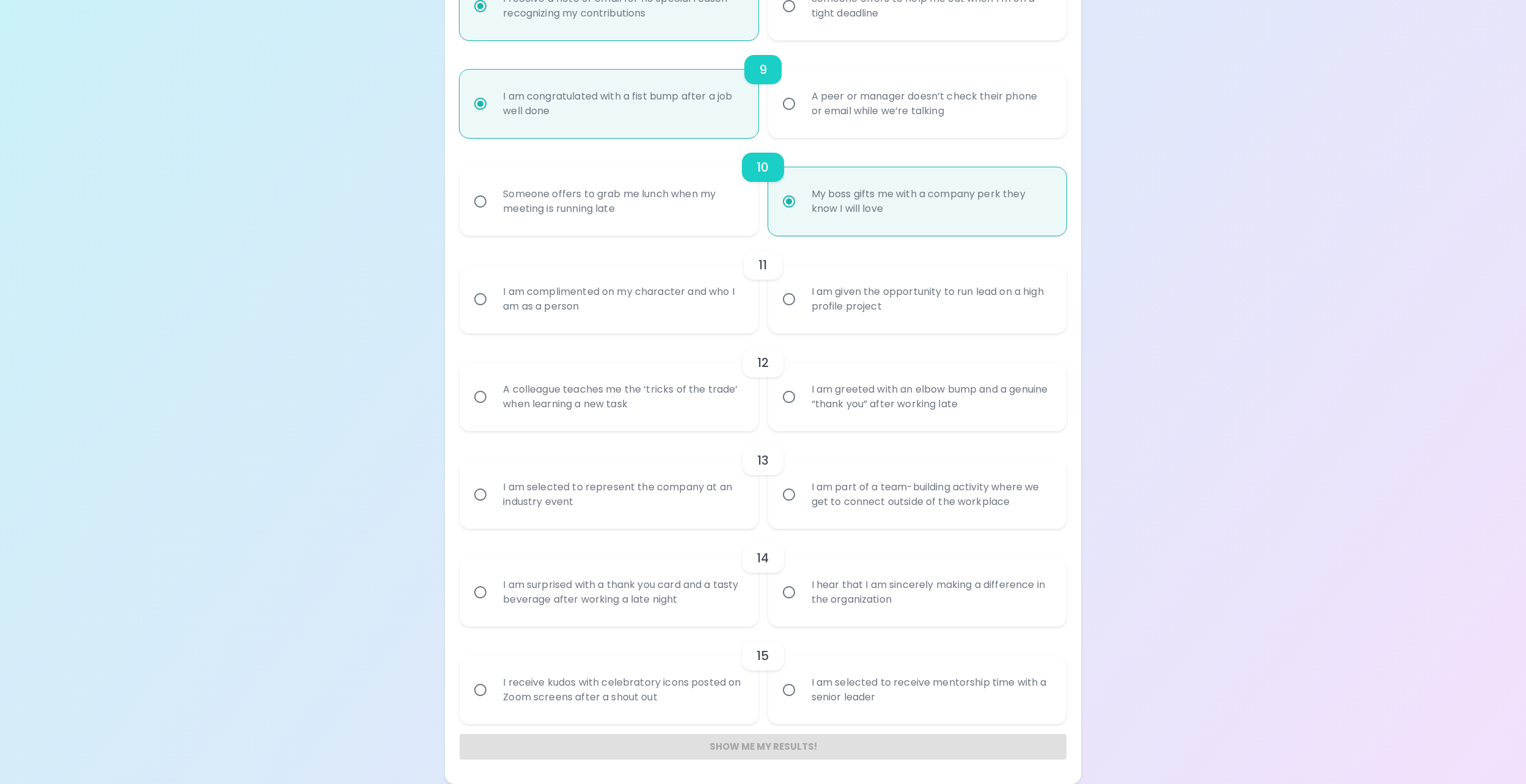
radio input "true"
click at [784, 297] on input "I am given the opportunity to run lead on a high profile project" at bounding box center [789, 299] width 26 height 26
radio input "false"
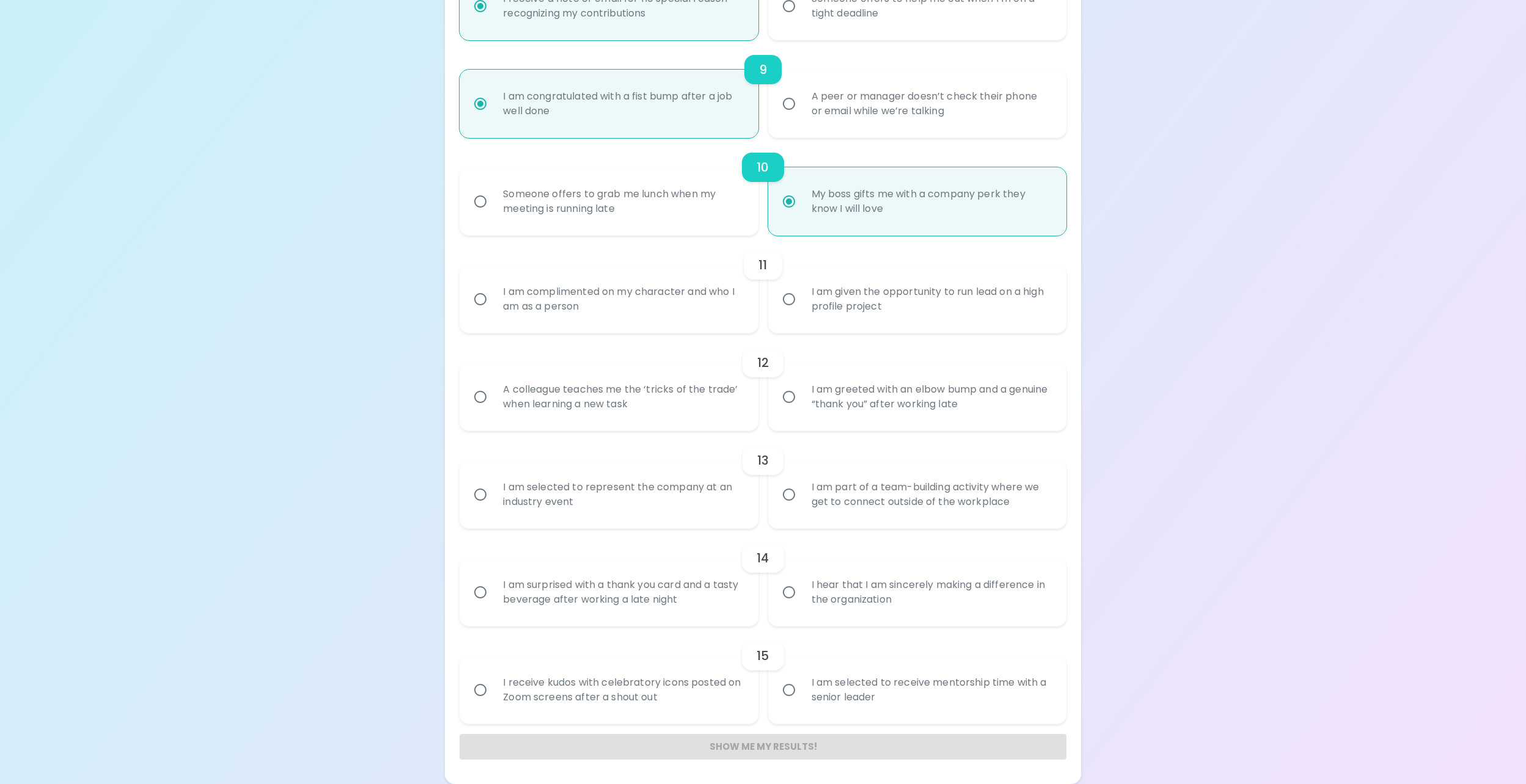
radio input "false"
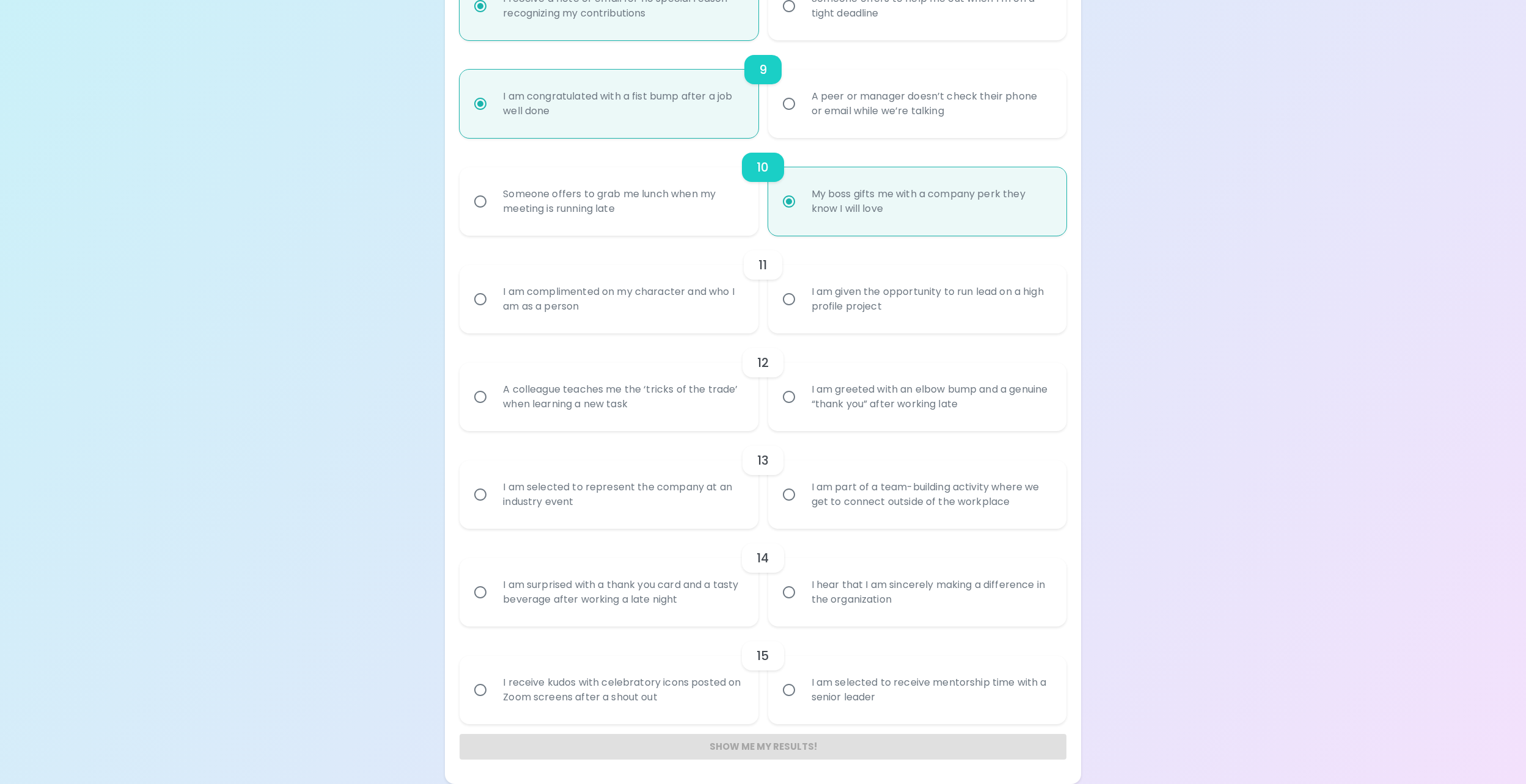
radio input "false"
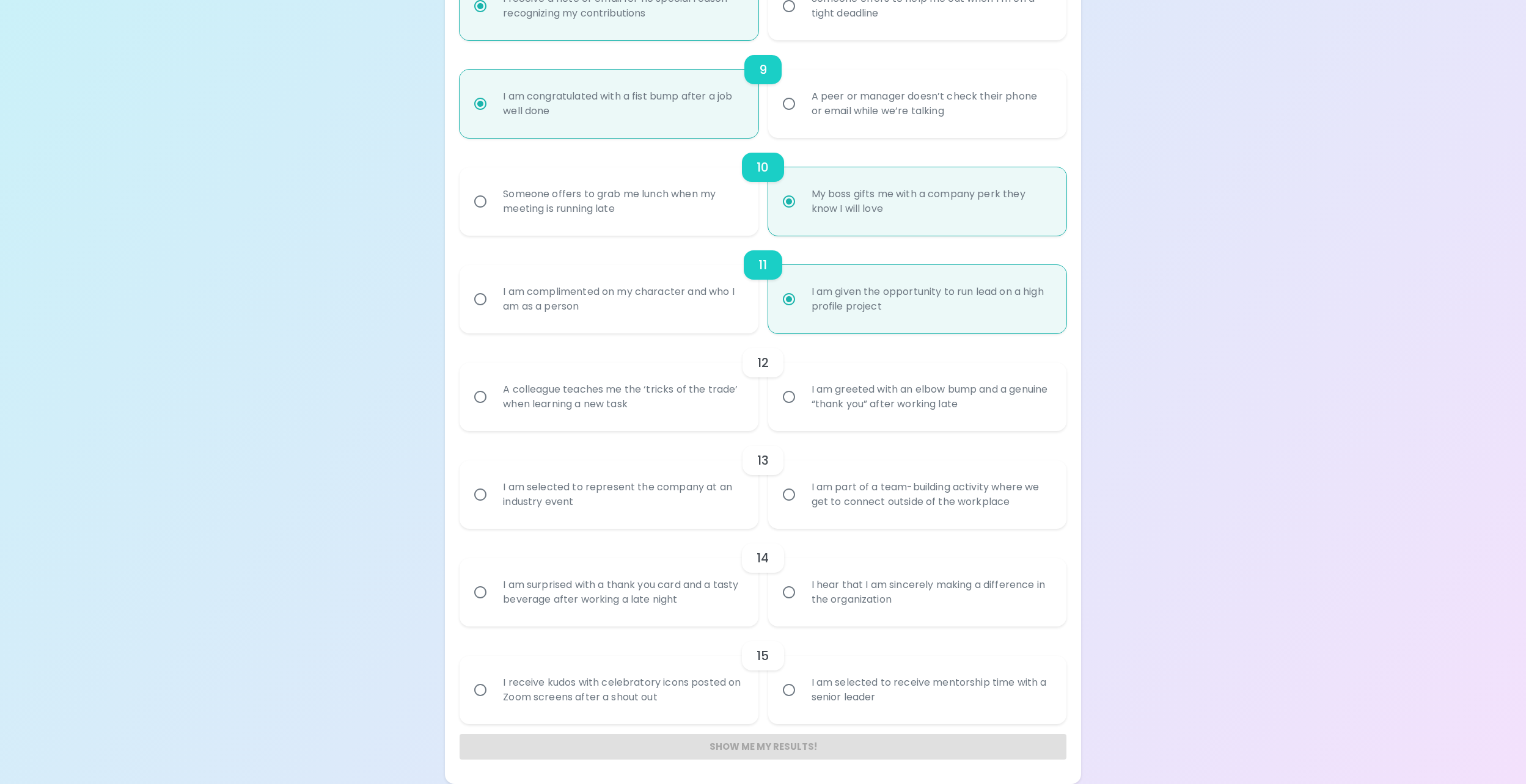
radio input "true"
click at [641, 385] on div "A colleague teaches me the ‘tricks of the trade’ when learning a new task" at bounding box center [622, 397] width 258 height 59
click at [493, 385] on input "A colleague teaches me the ‘tricks of the trade’ when learning a new task" at bounding box center [480, 397] width 26 height 26
radio input "false"
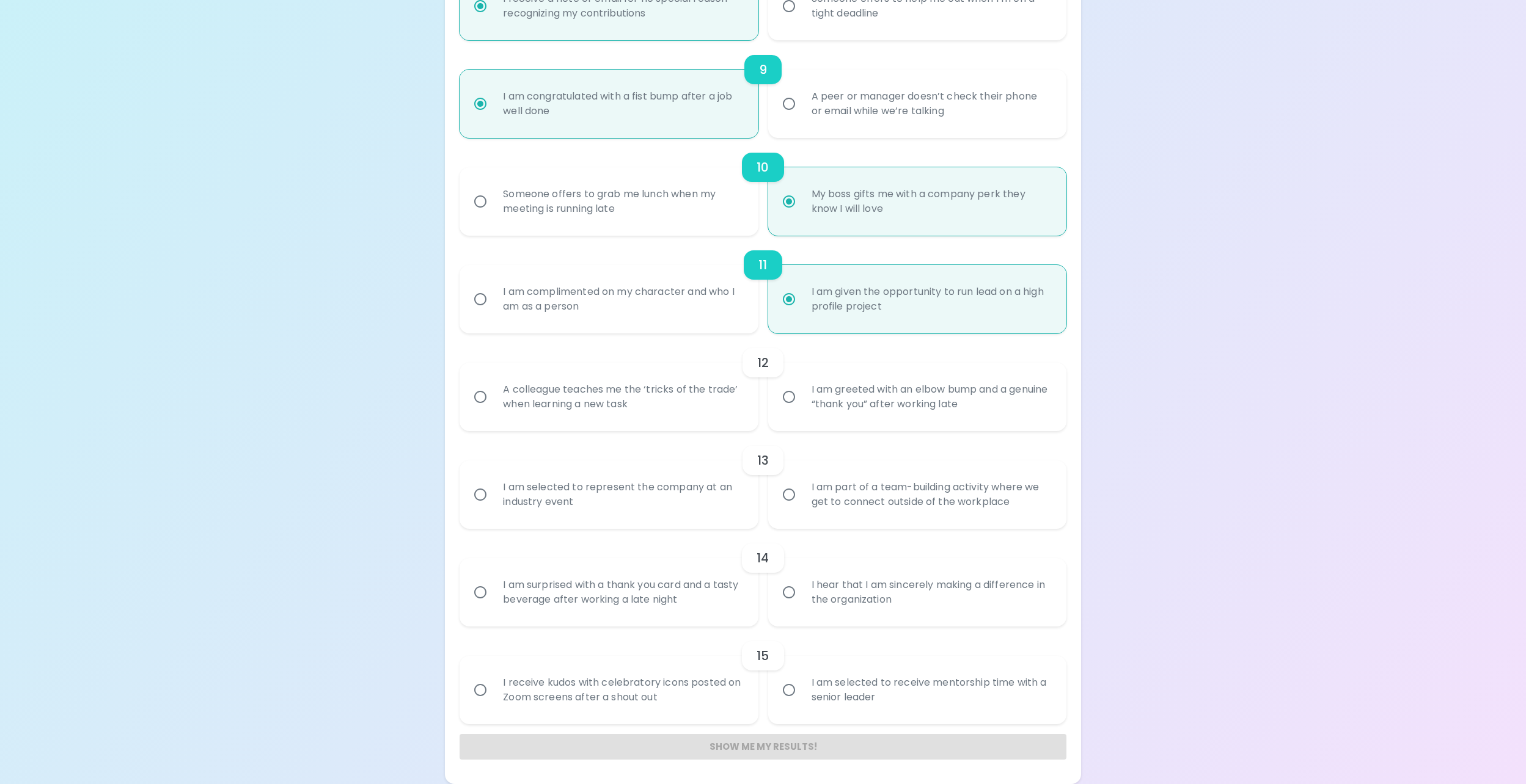
radio input "false"
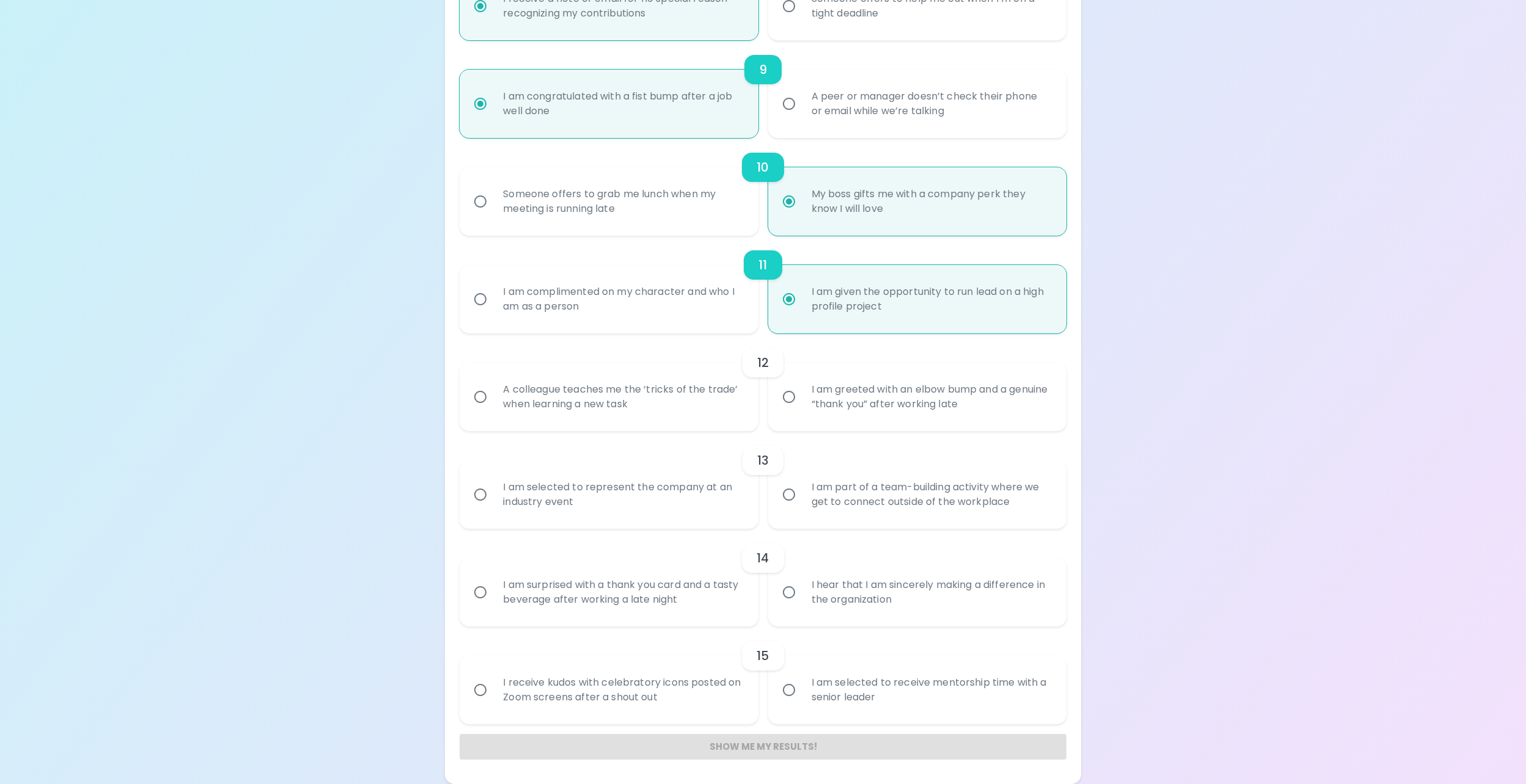
radio input "false"
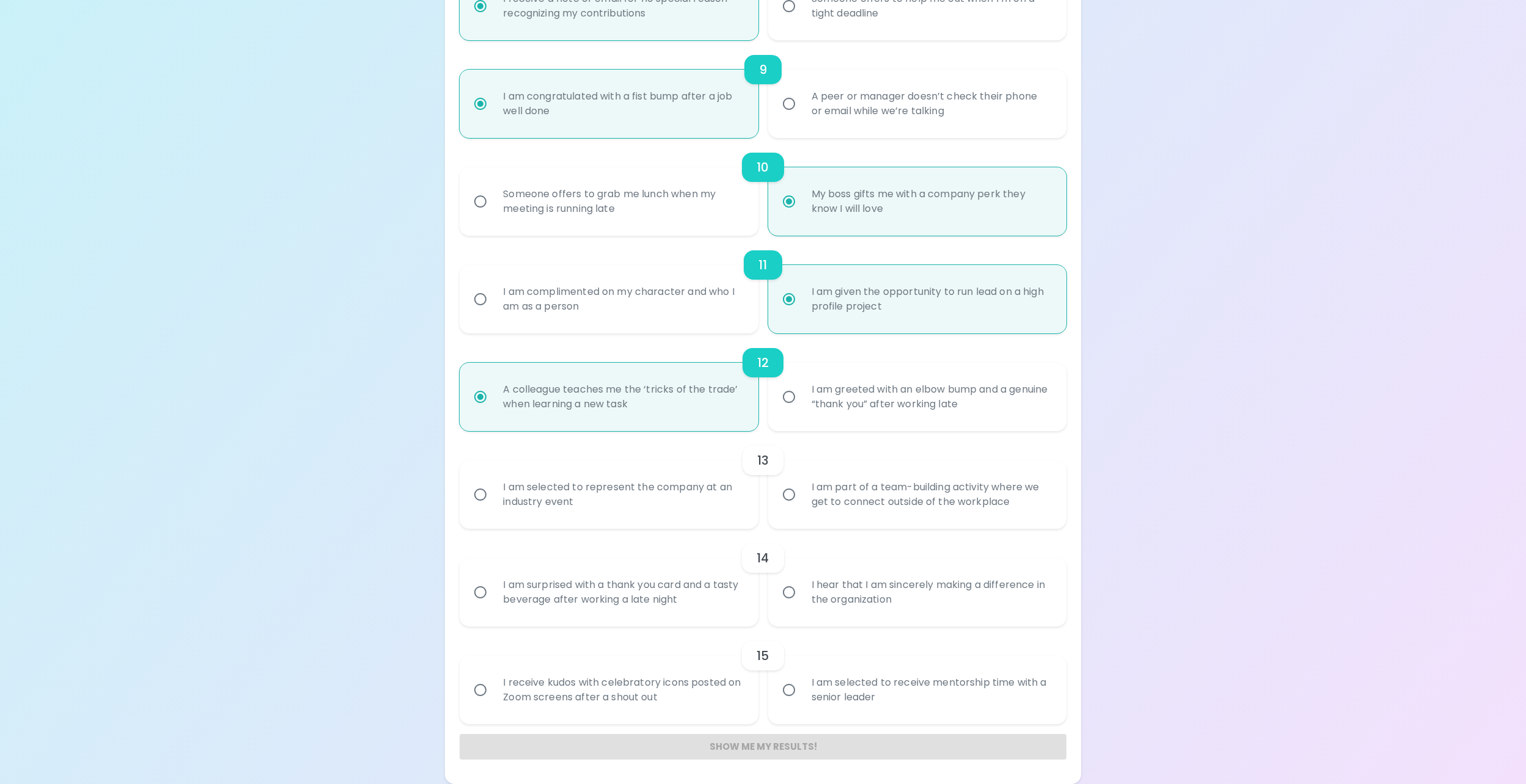
radio input "true"
click at [672, 495] on div "I am selected to represent the company at an industry event" at bounding box center [622, 495] width 258 height 59
click at [493, 495] on input "I am selected to represent the company at an industry event" at bounding box center [480, 495] width 26 height 26
radio input "false"
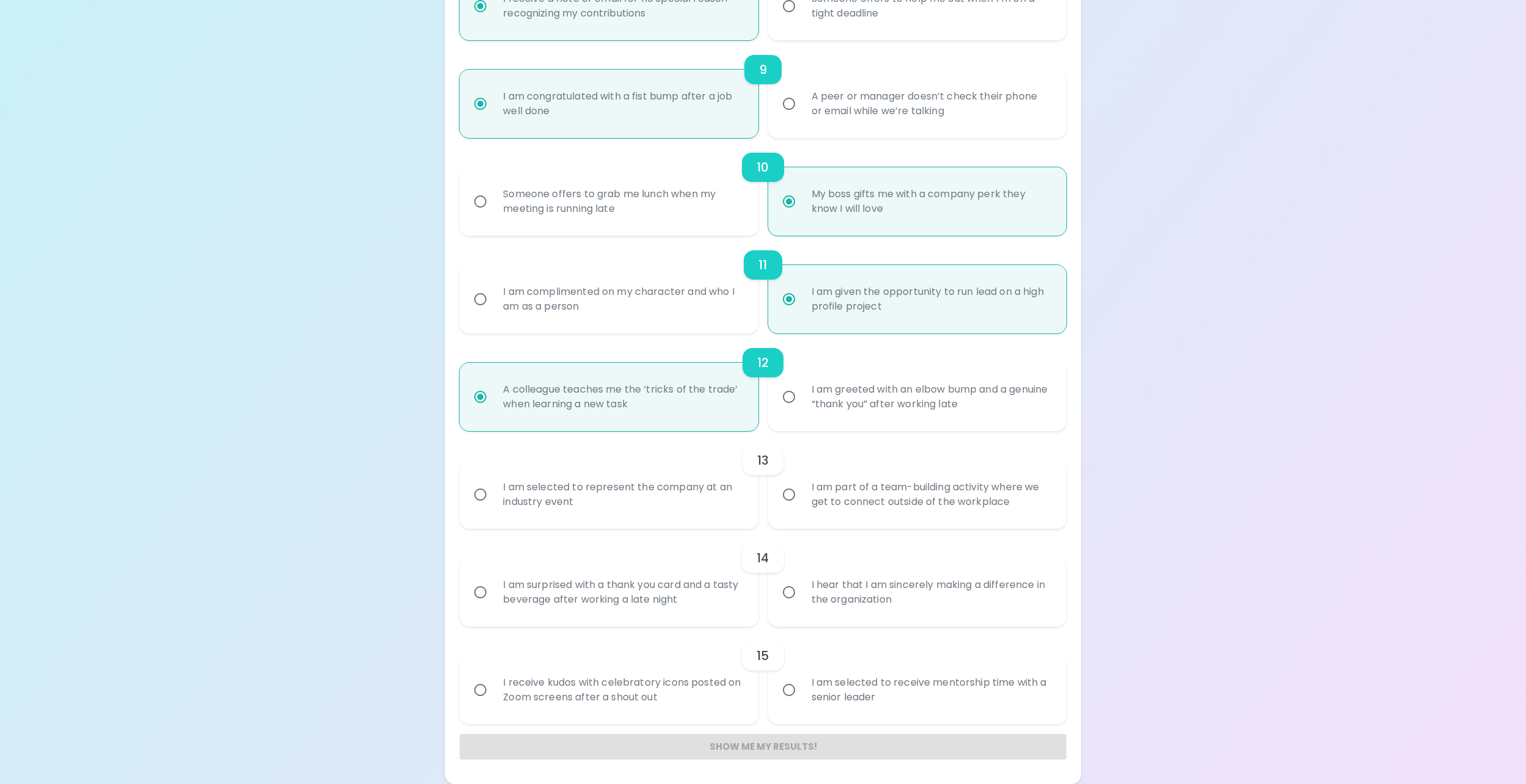
radio input "false"
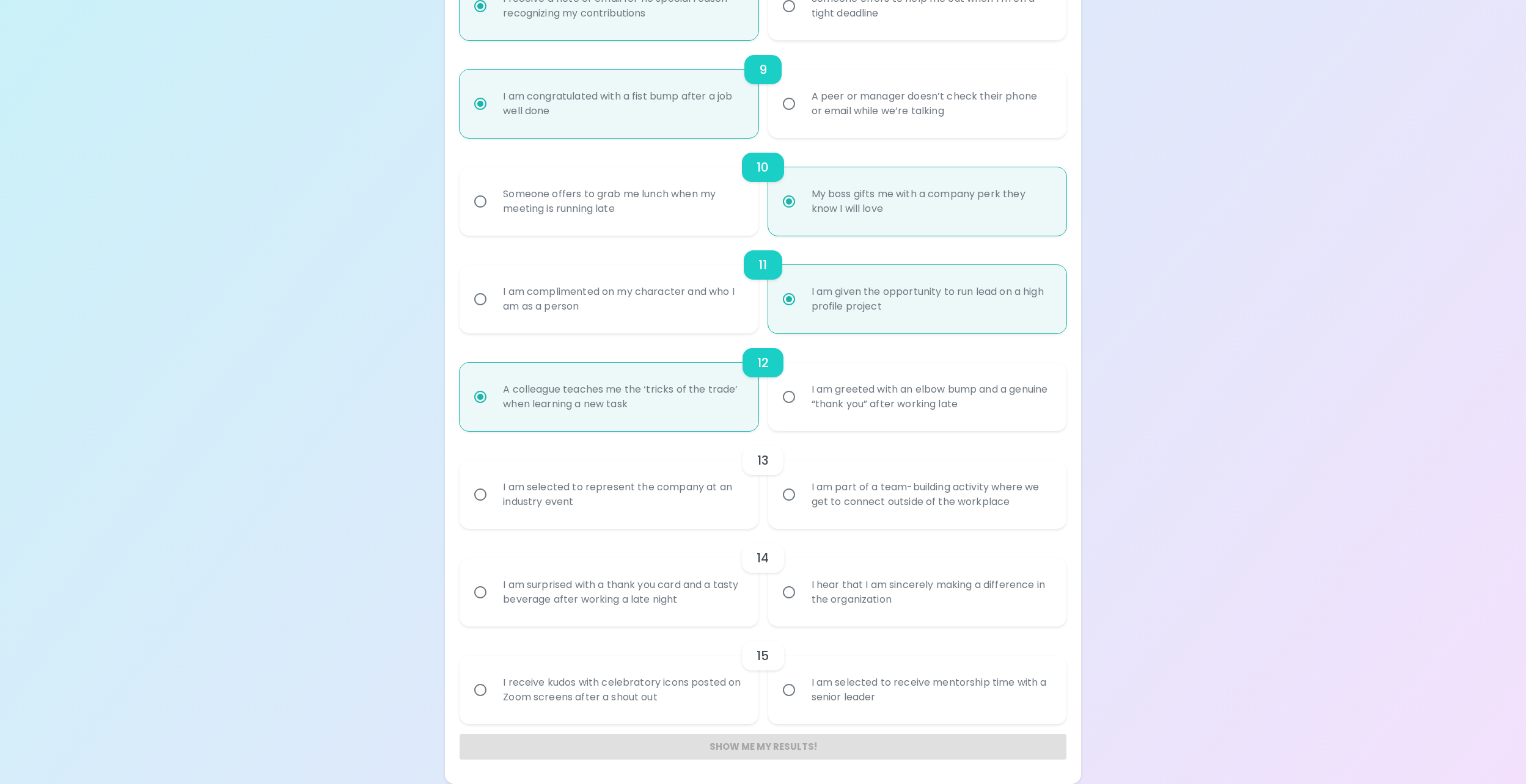
radio input "false"
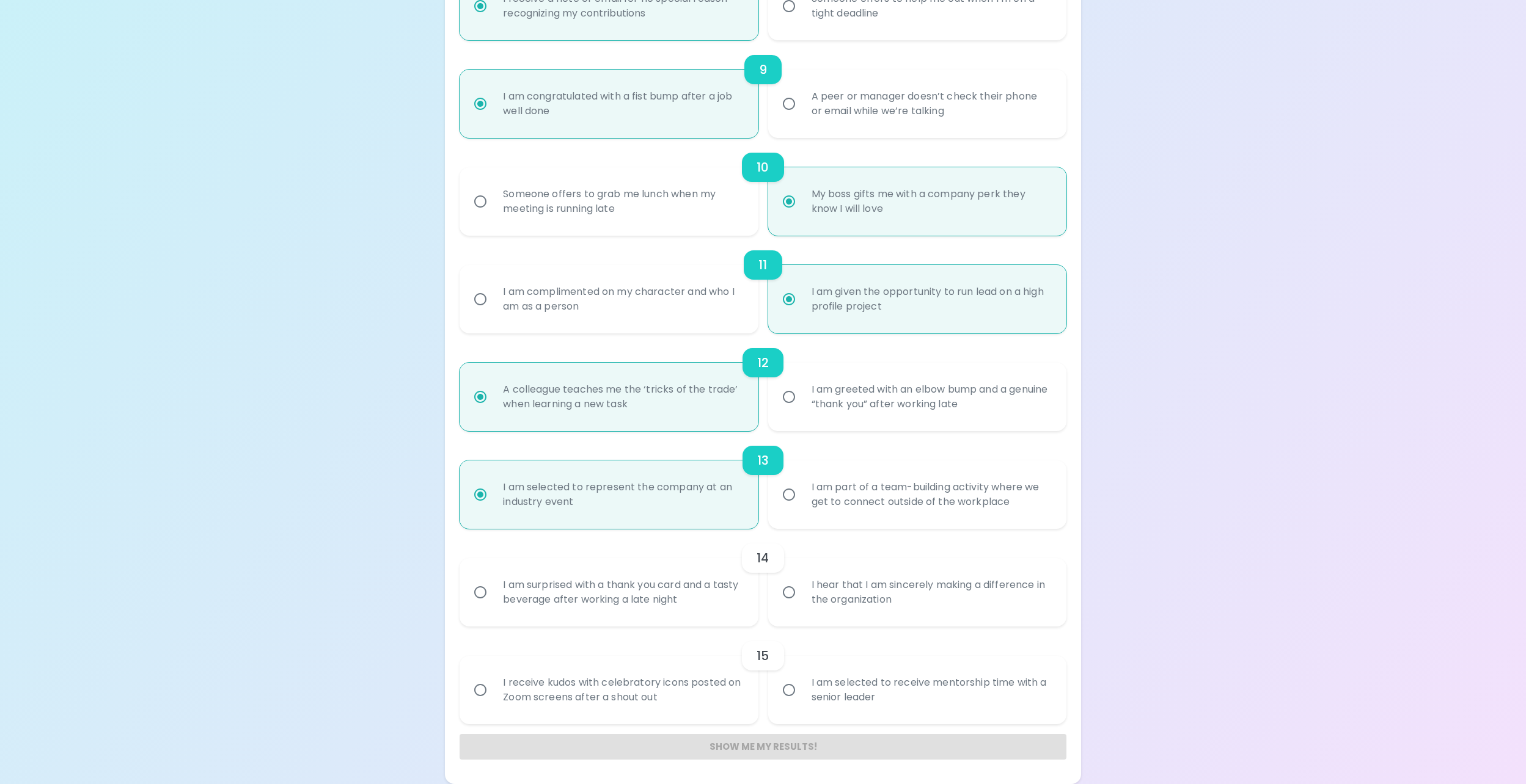
radio input "true"
click at [855, 587] on div "I hear that I am sincerely making a difference in the organization" at bounding box center [931, 593] width 258 height 59
click at [802, 587] on input "I hear that I am sincerely making a difference in the organization" at bounding box center [789, 593] width 26 height 26
radio input "false"
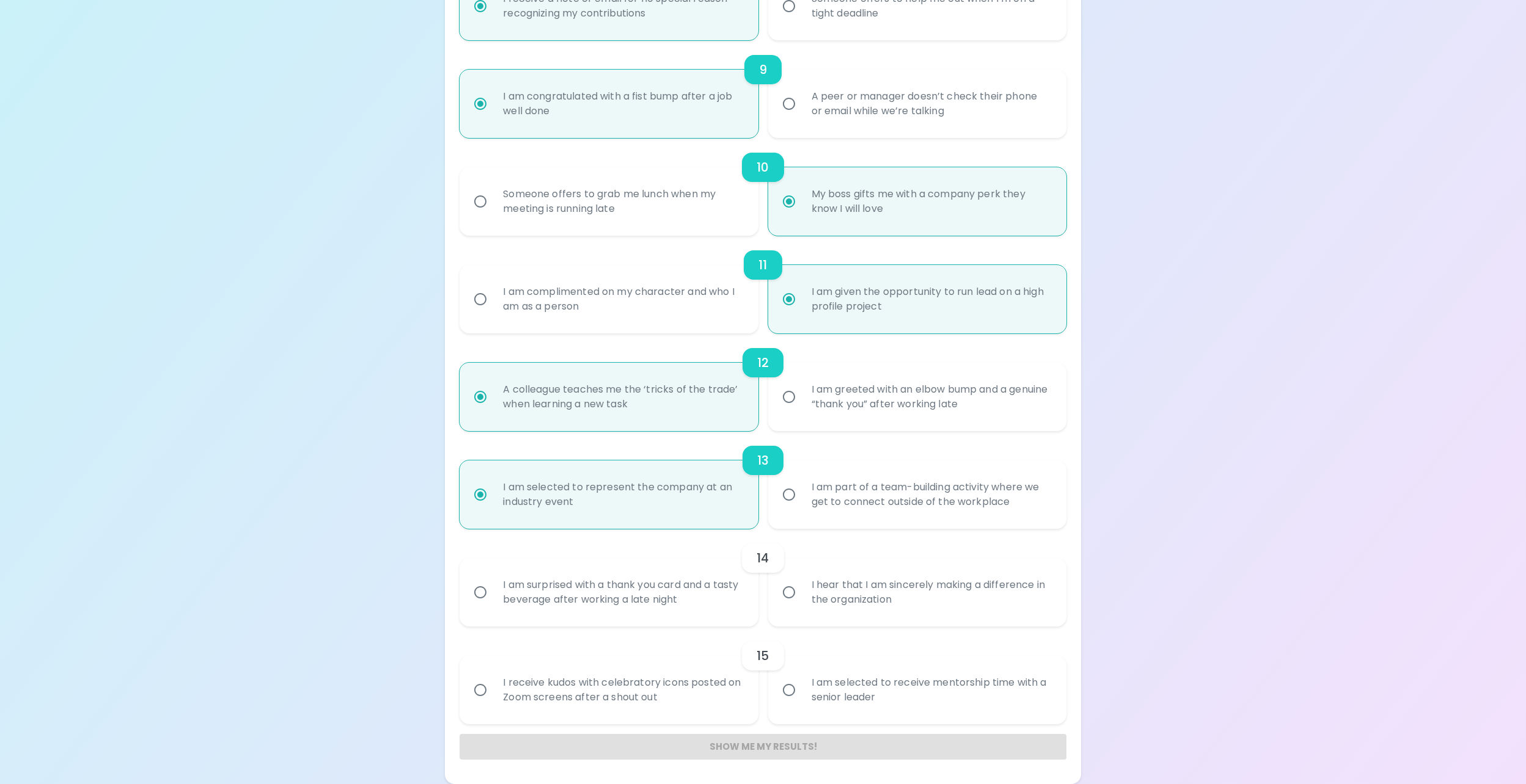
radio input "false"
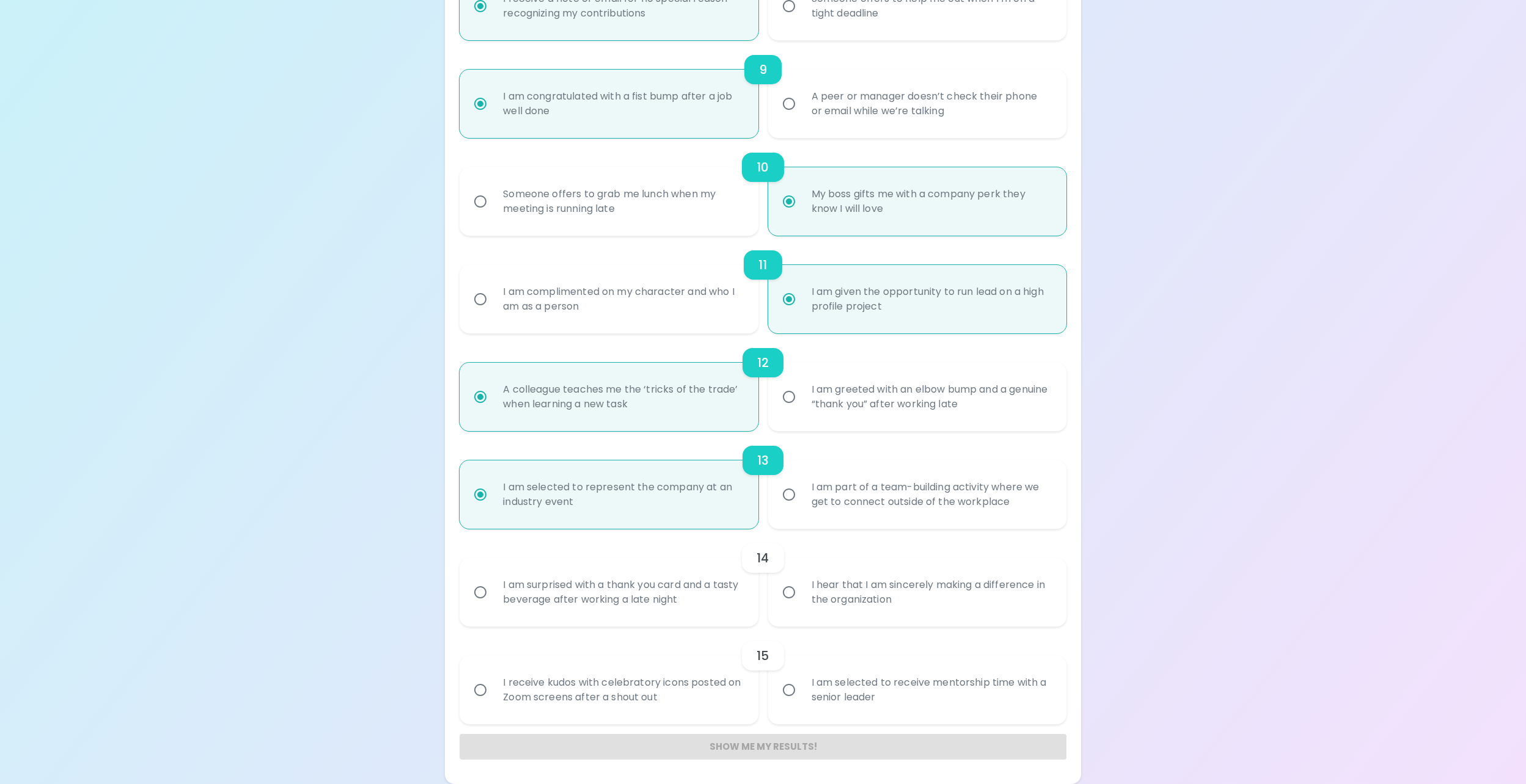
radio input "false"
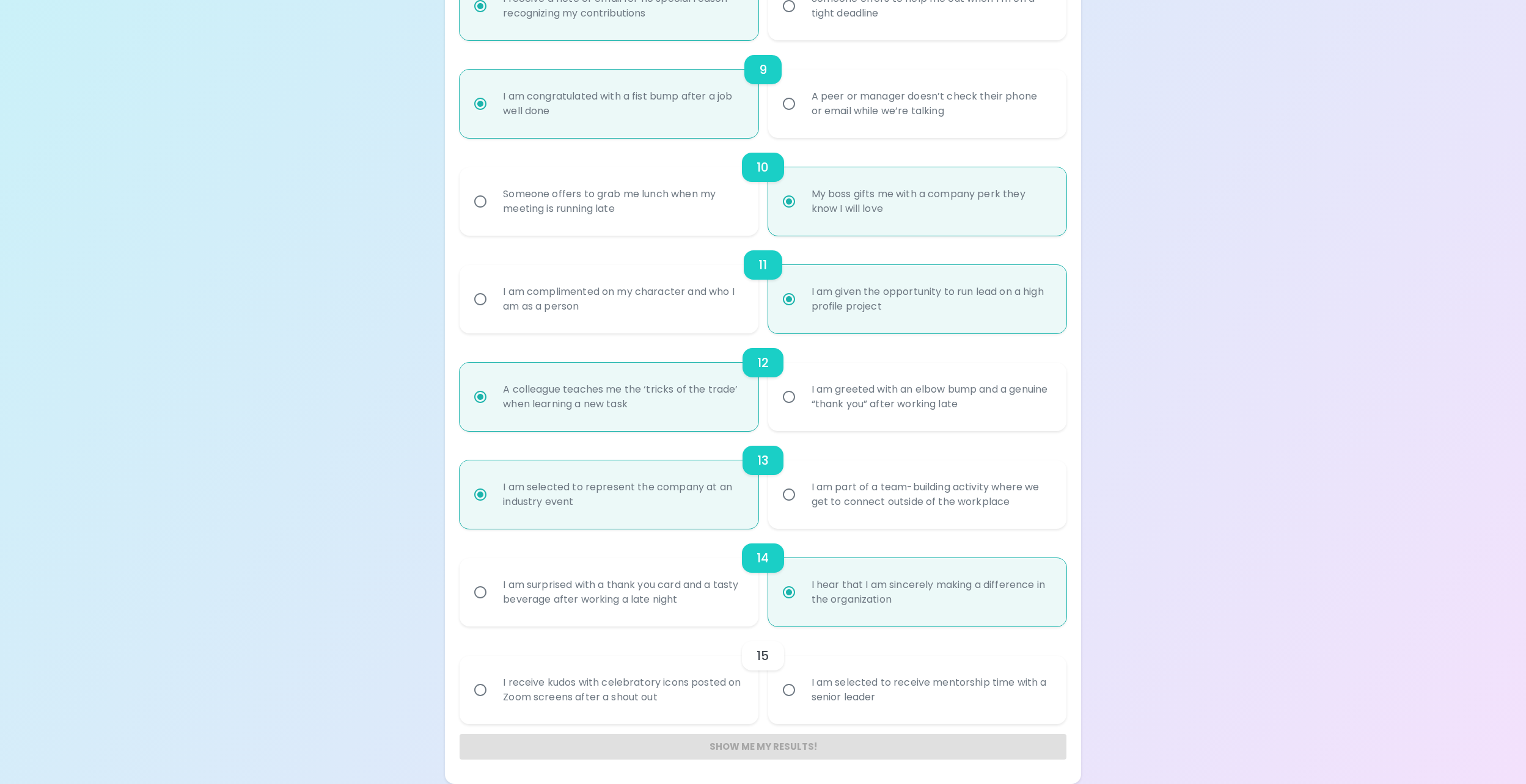
radio input "true"
click at [864, 654] on div "15" at bounding box center [763, 655] width 606 height 29
click at [870, 670] on div "I am selected to receive mentorship time with a senior leader" at bounding box center [931, 690] width 258 height 59
click at [802, 677] on input "I am selected to receive mentorship time with a senior leader" at bounding box center [789, 690] width 26 height 26
radio input "false"
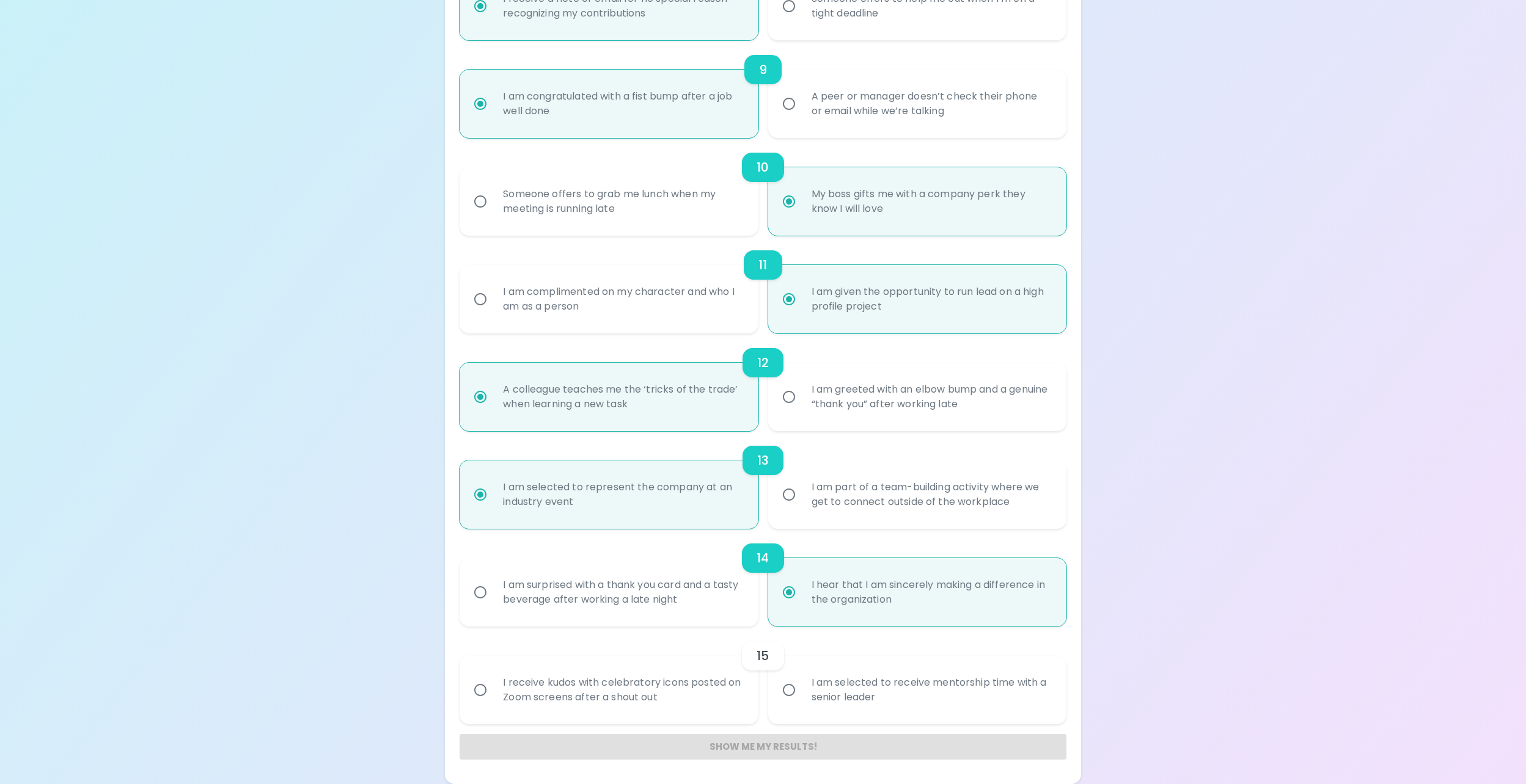
radio input "false"
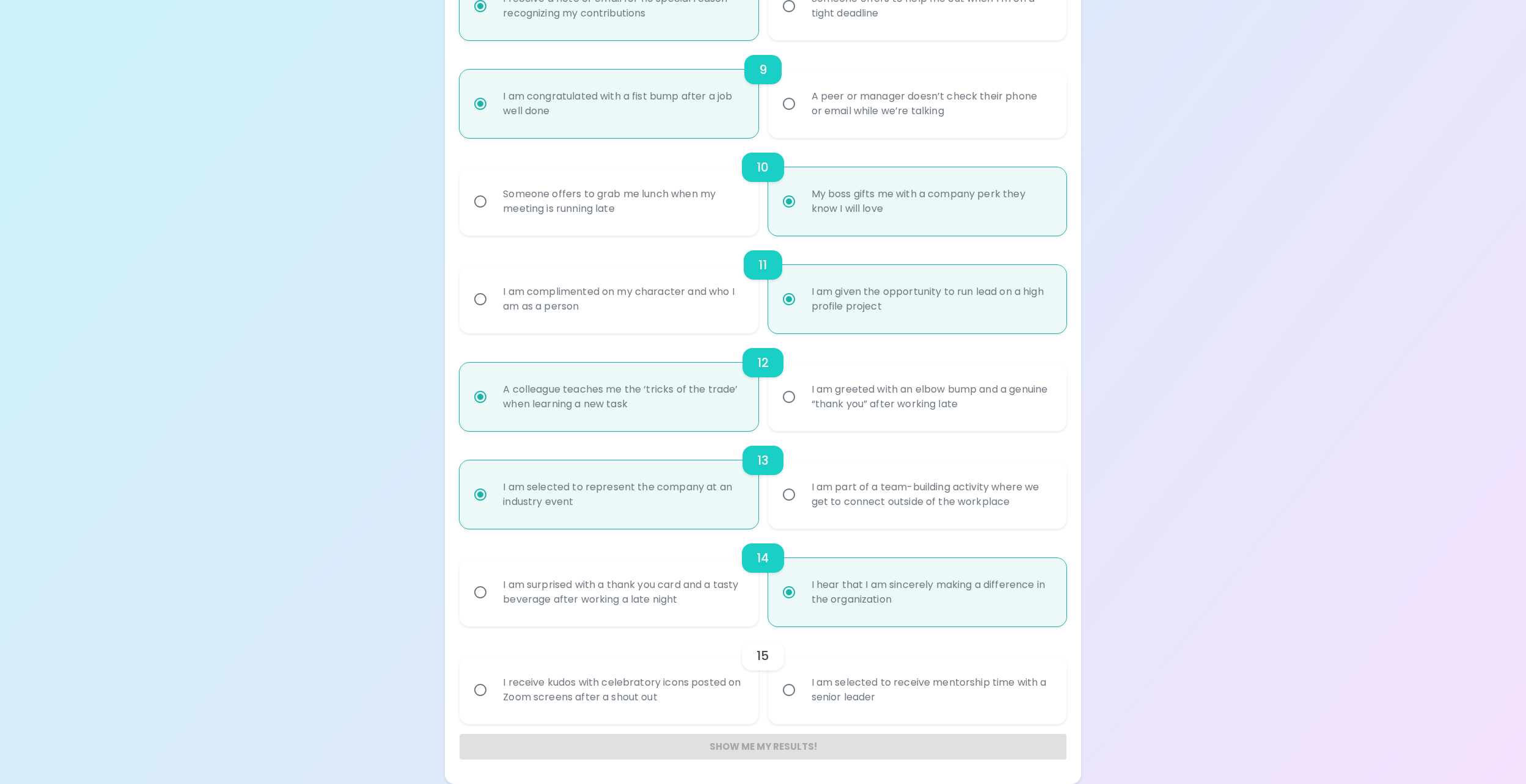
radio input "false"
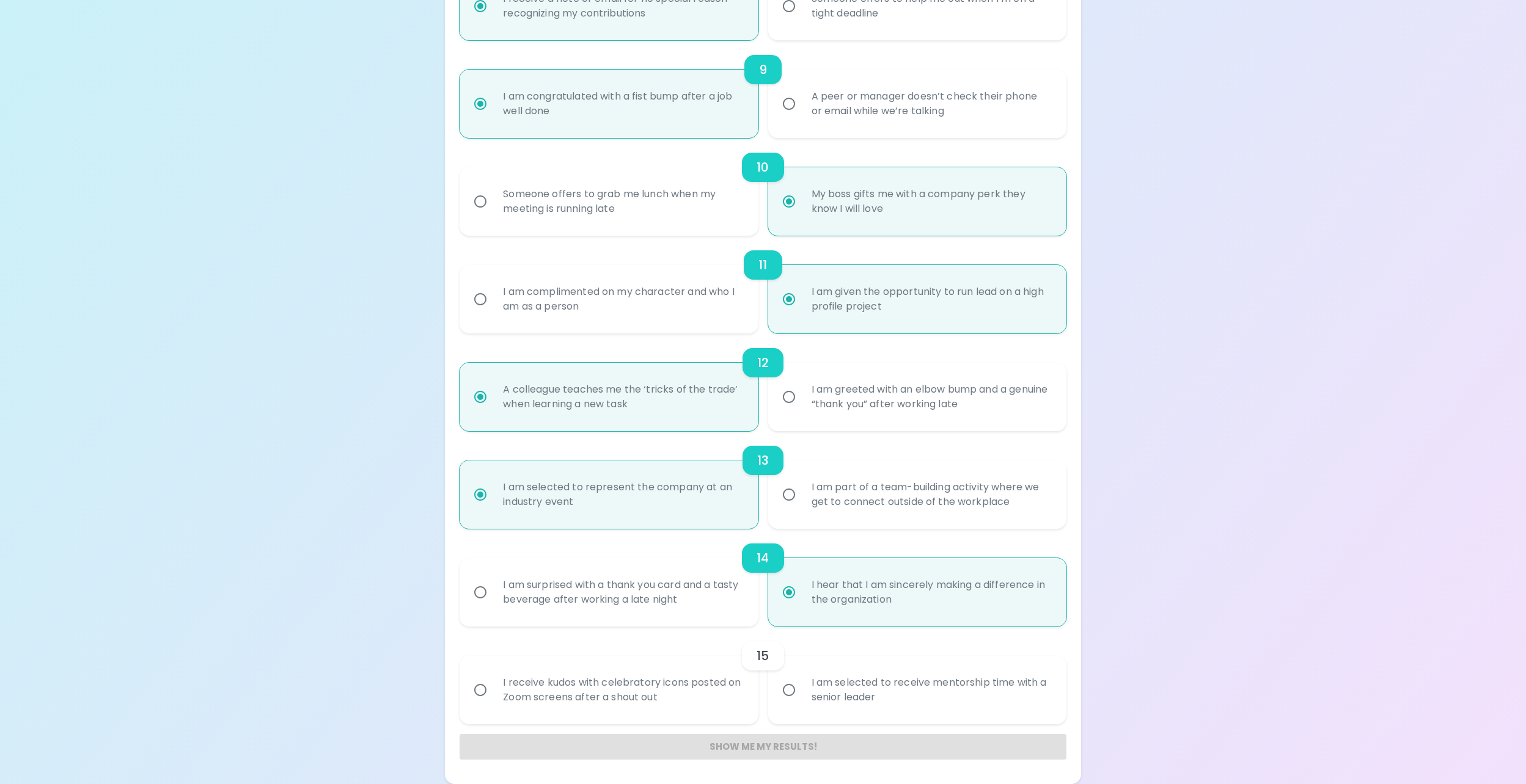
radio input "false"
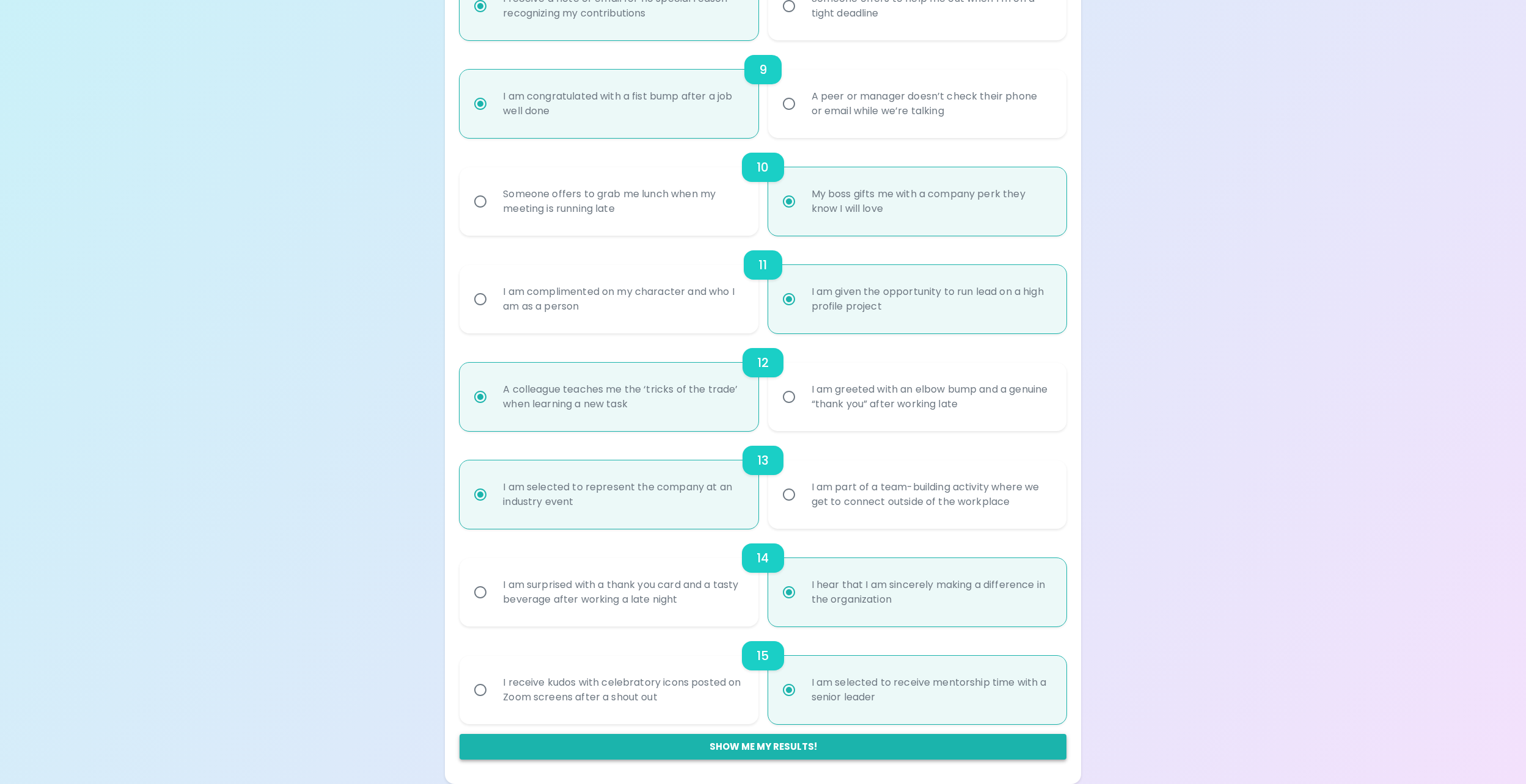
radio input "true"
click at [714, 749] on button "Show me my results!" at bounding box center [763, 747] width 606 height 26
radio input "false"
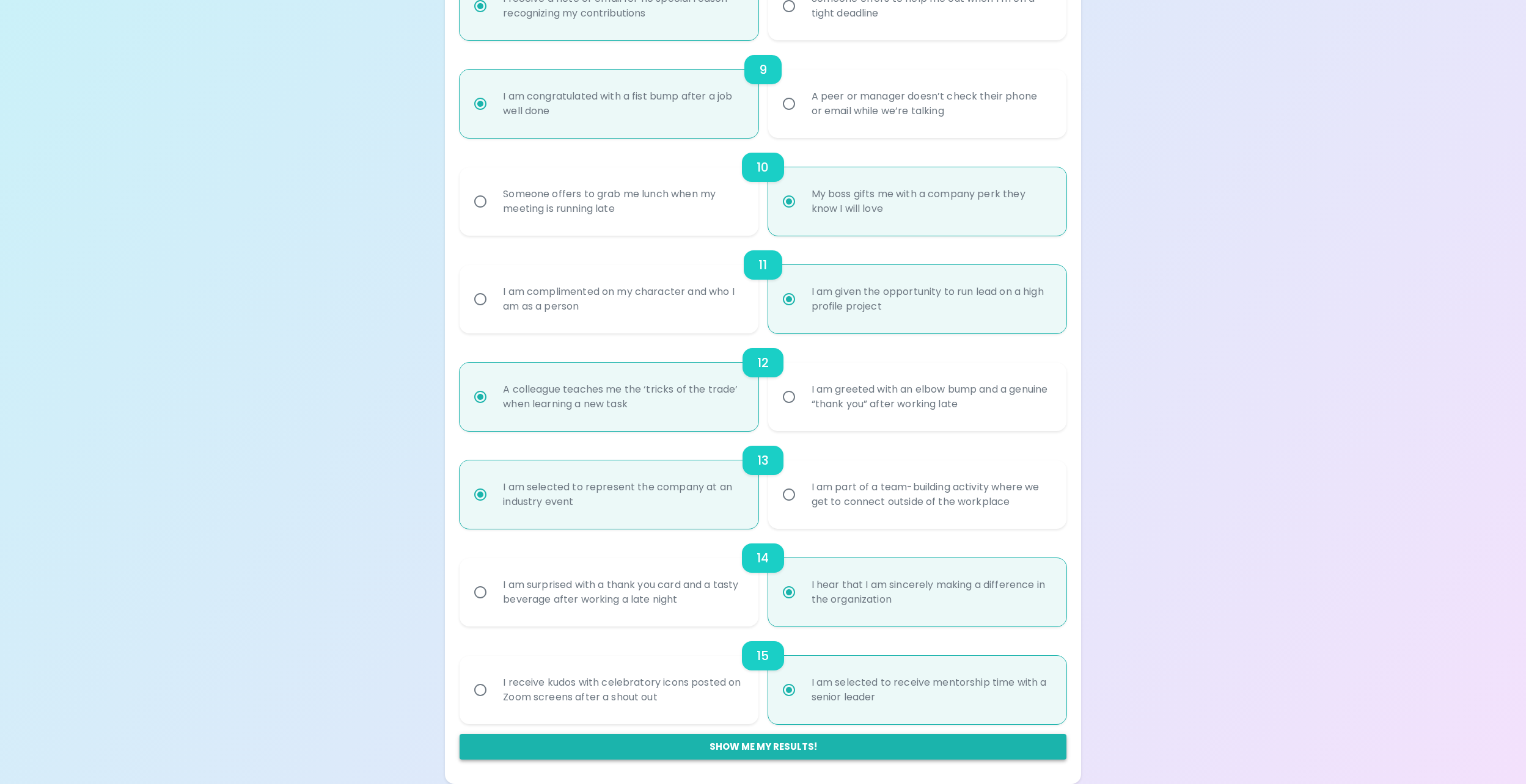
radio input "false"
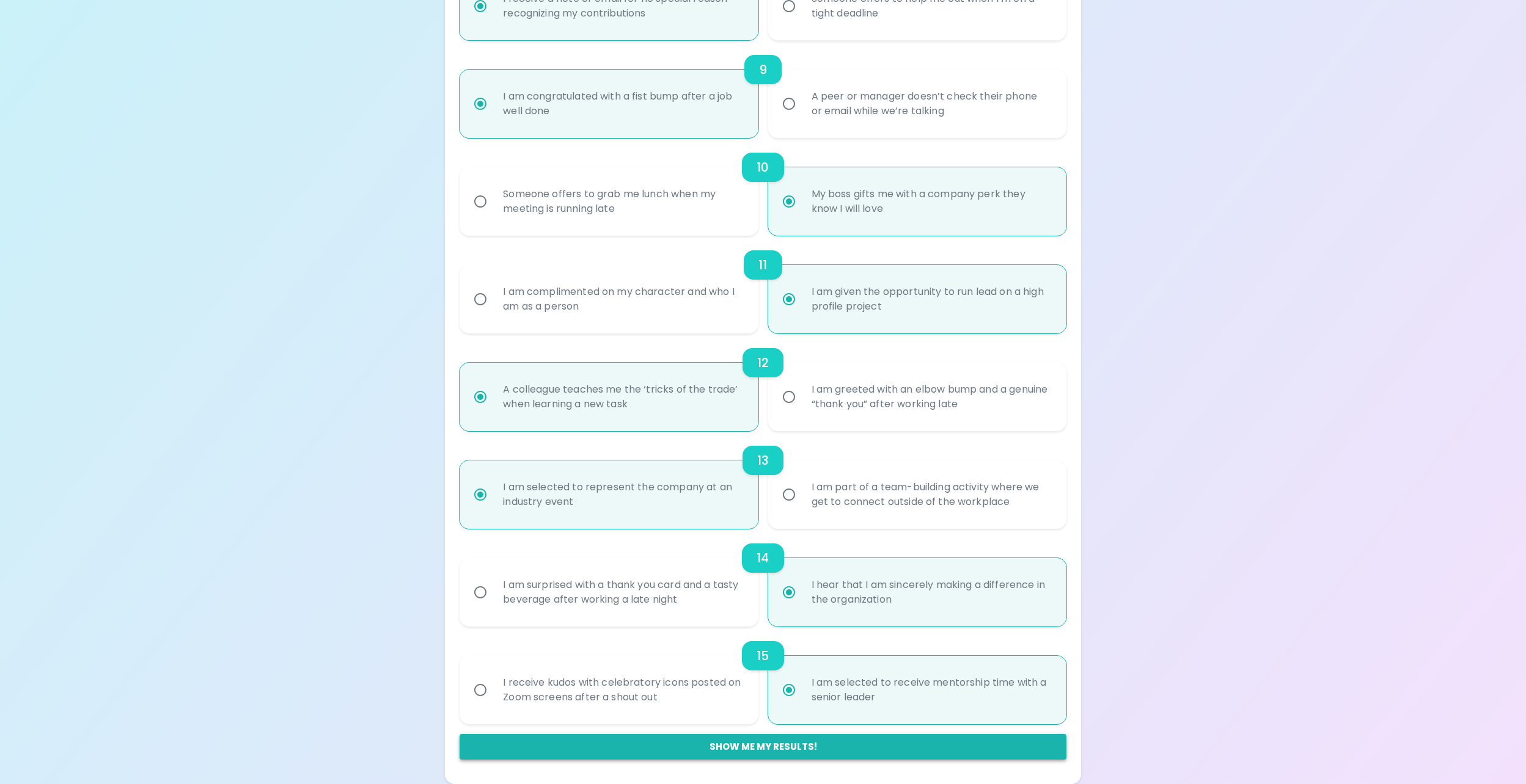
radio input "false"
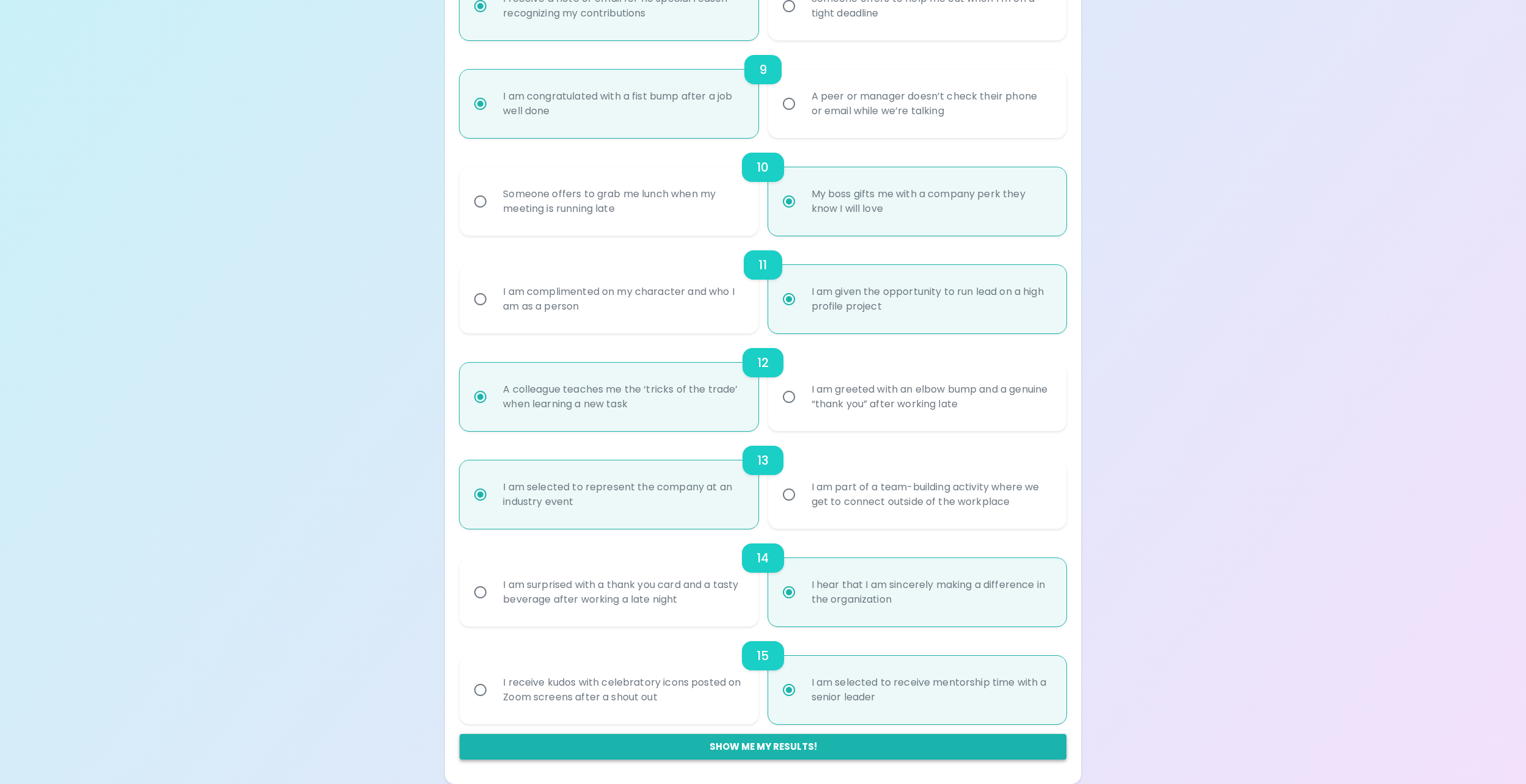
radio input "false"
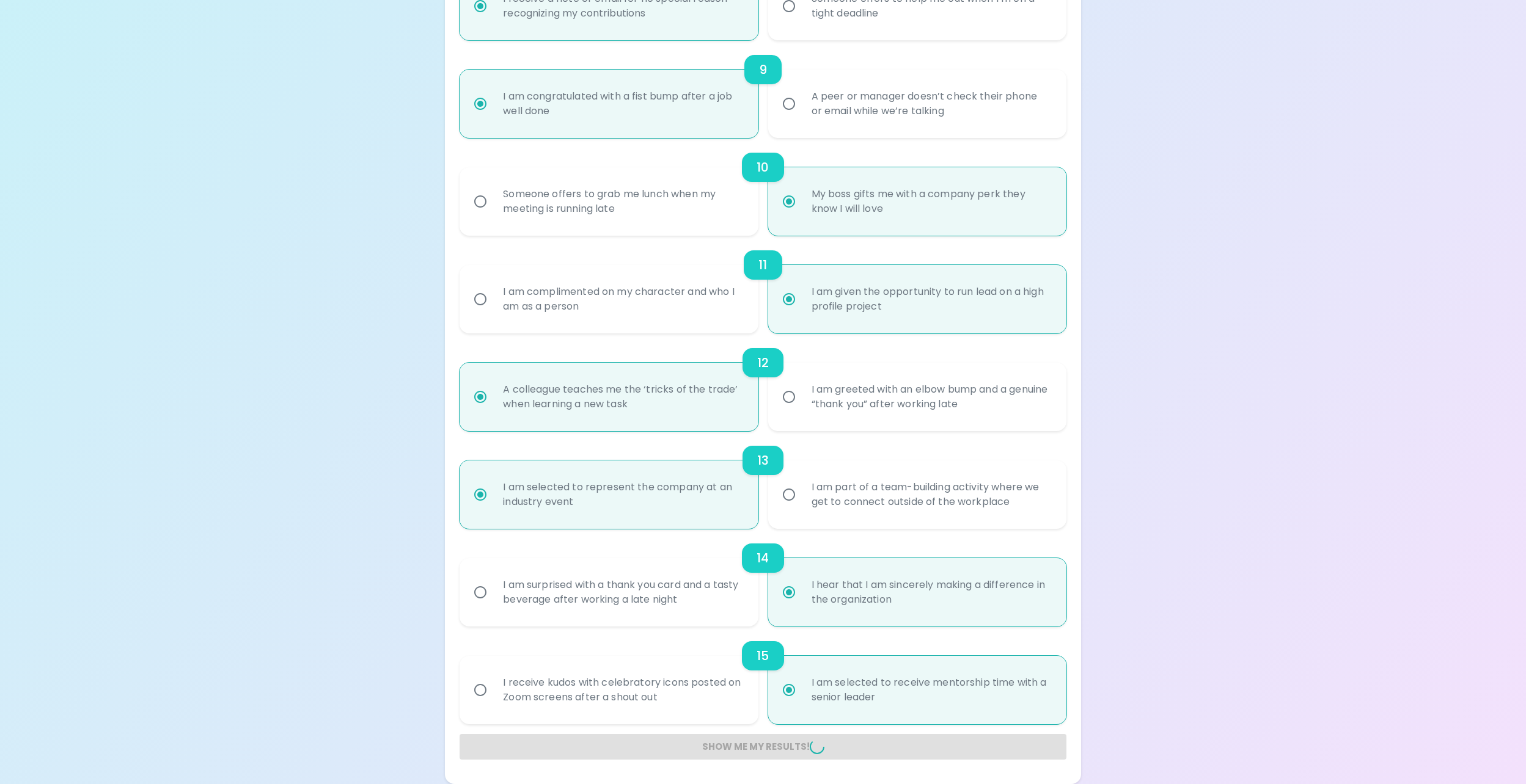
radio input "false"
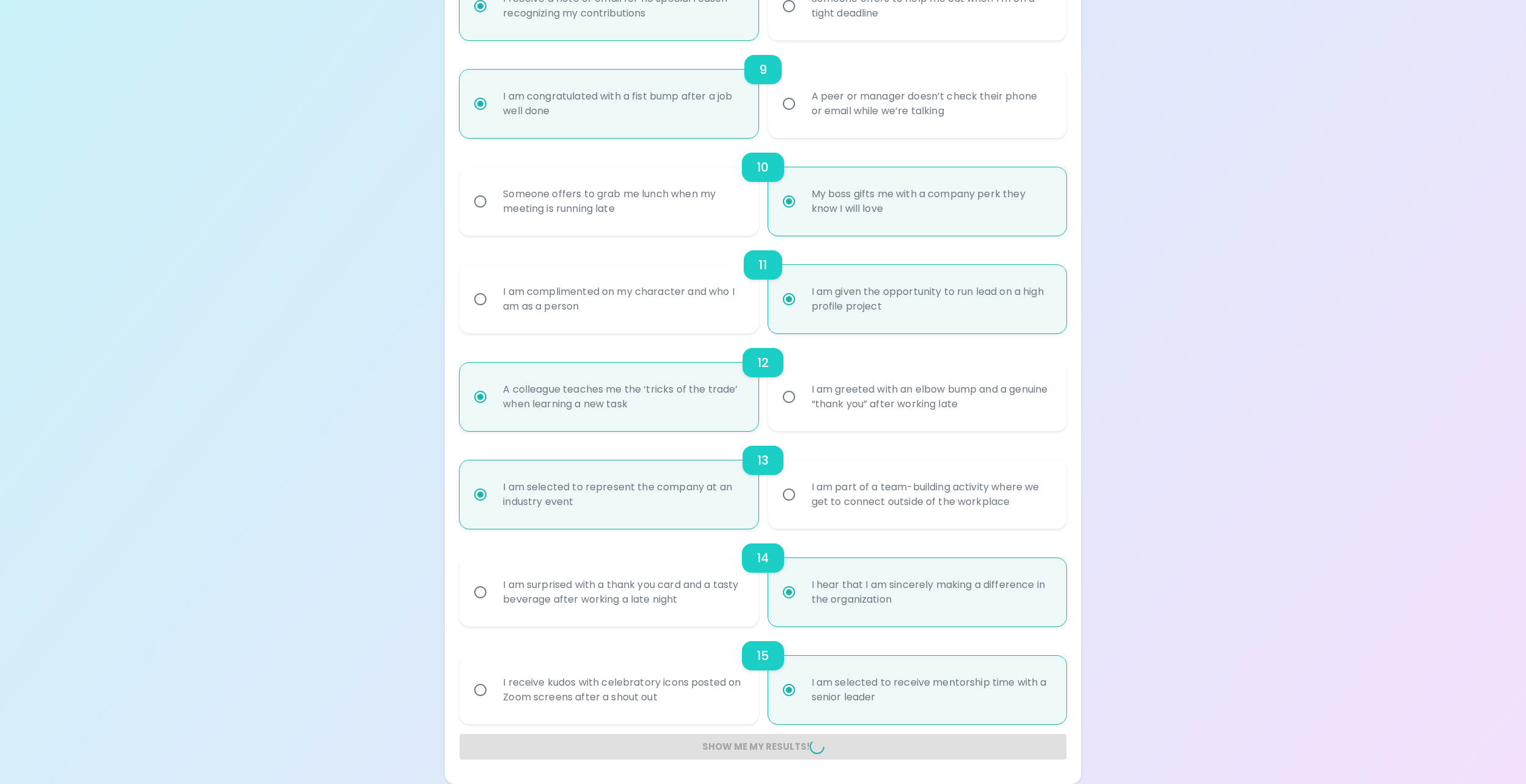
radio input "false"
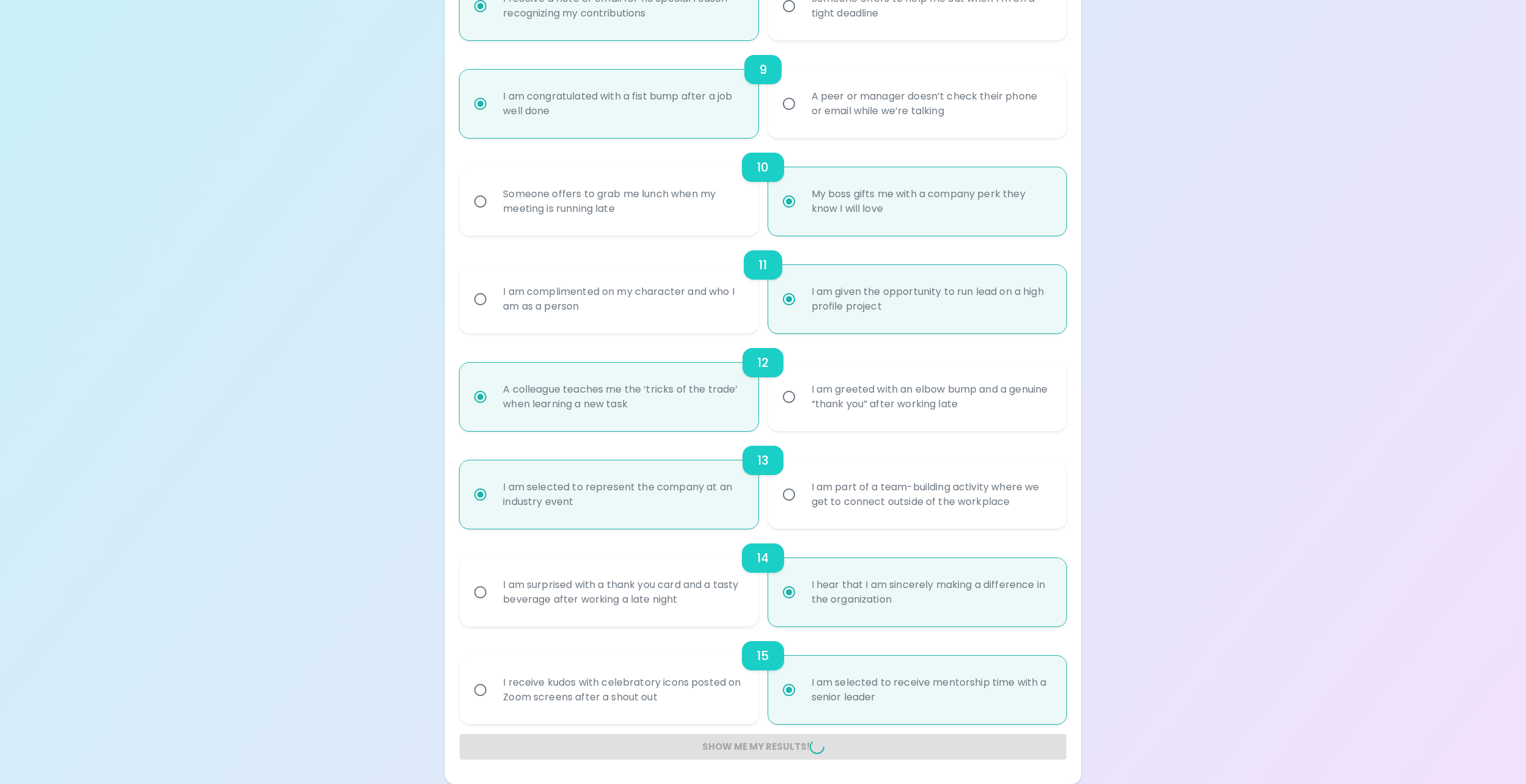
radio input "false"
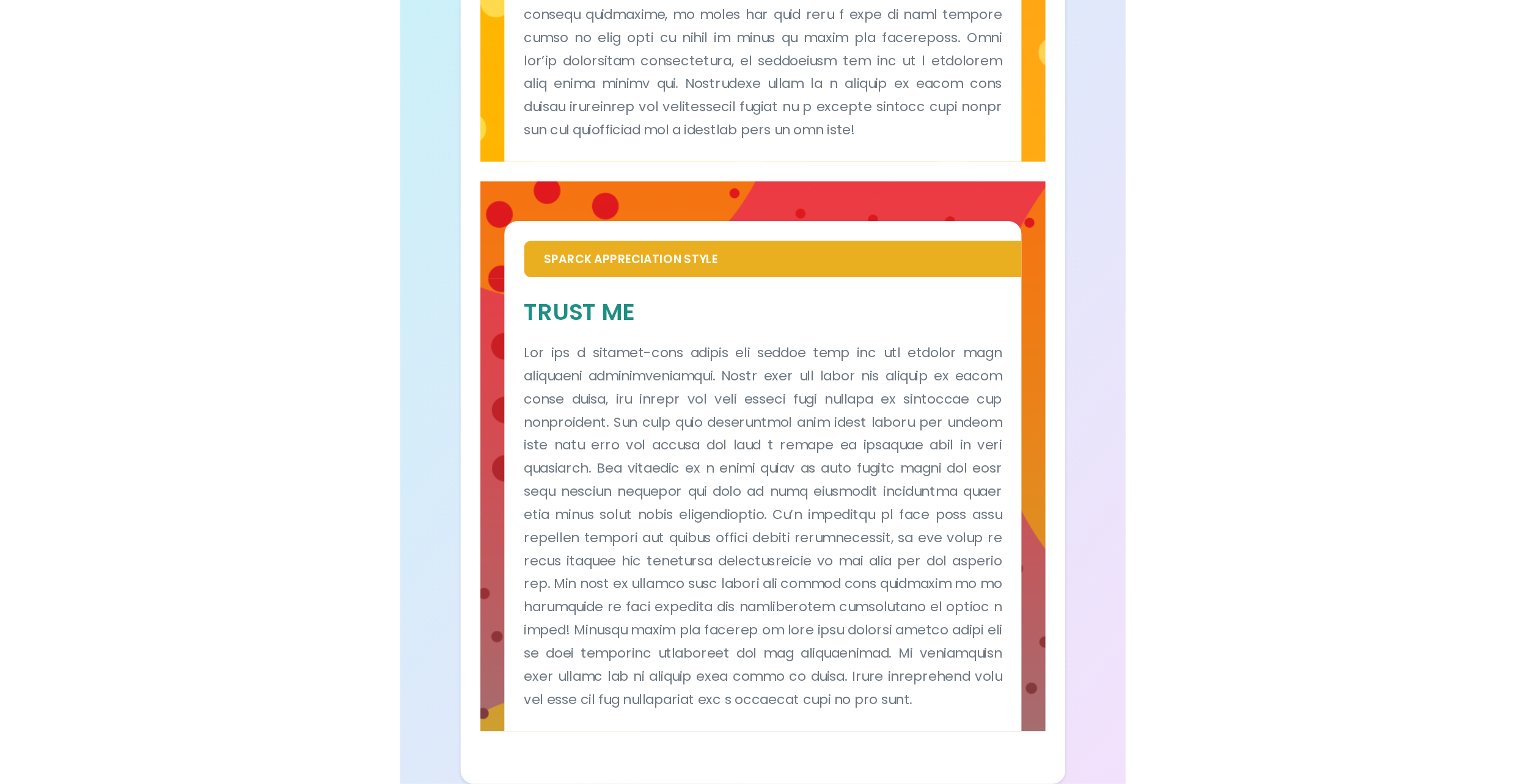
scroll to position [302, 0]
